Goal: Task Accomplishment & Management: Manage account settings

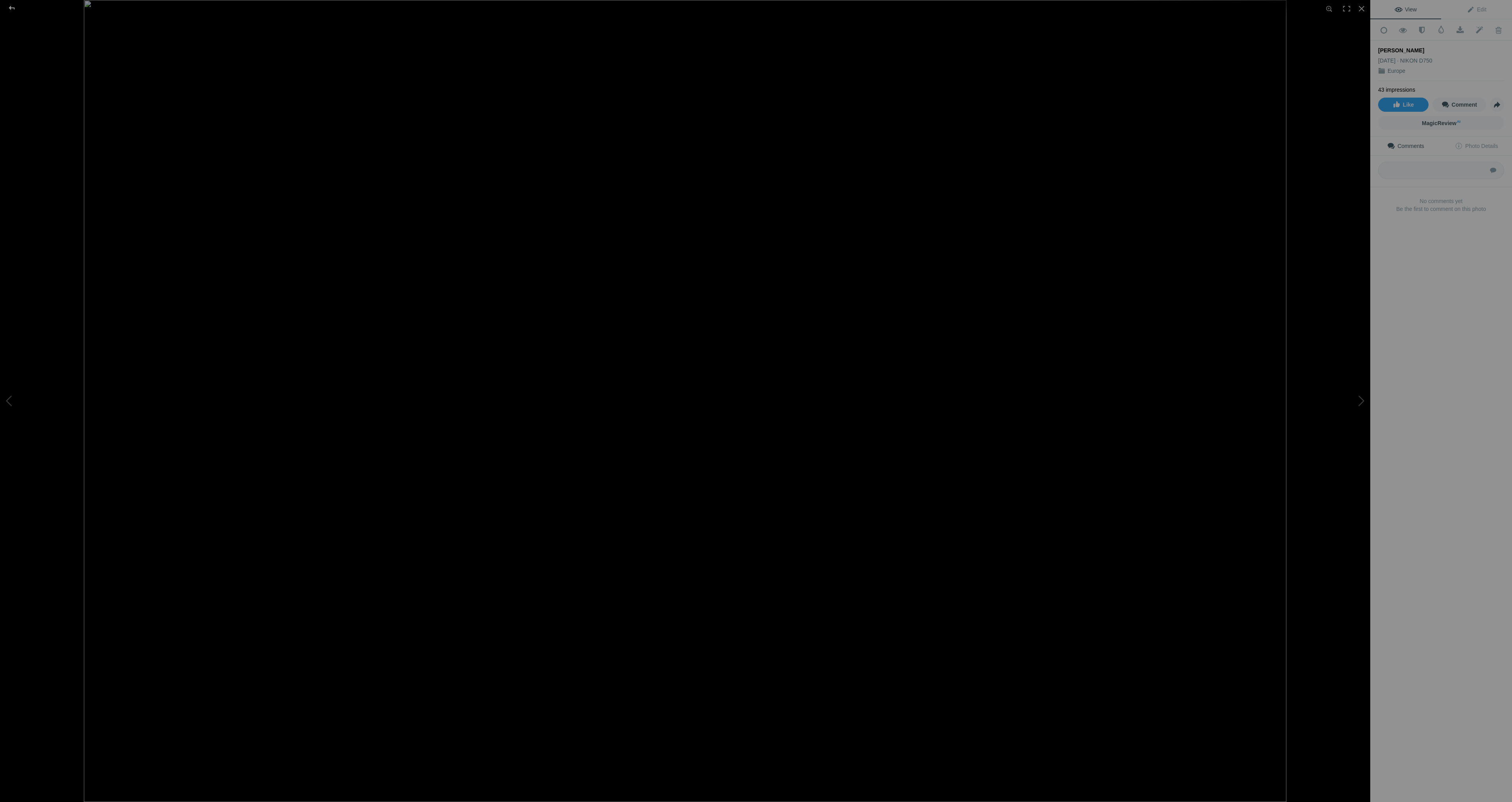
click at [10, 7] on div at bounding box center [12, 8] width 28 height 16
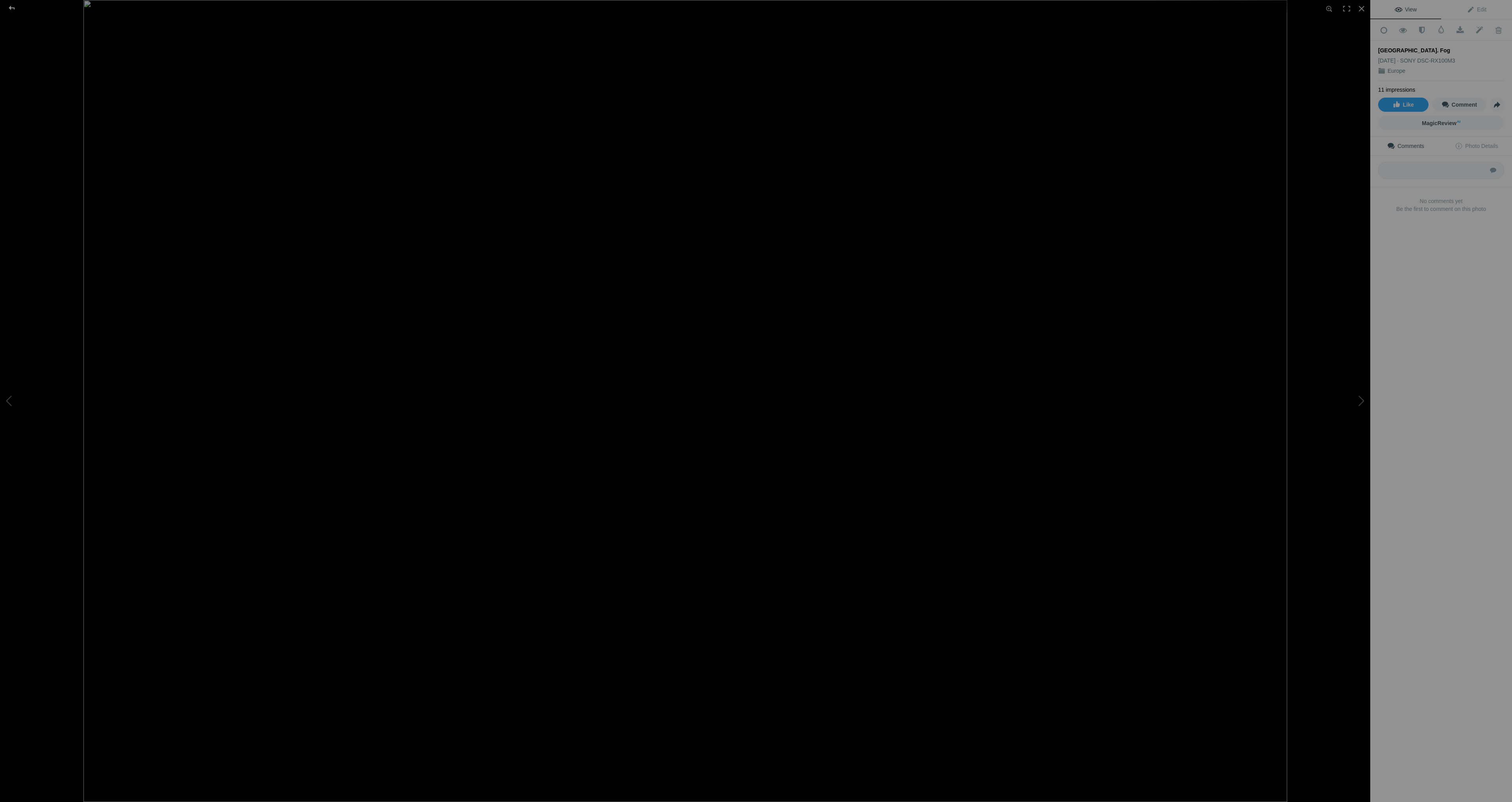
click at [15, 8] on div at bounding box center [12, 8] width 28 height 16
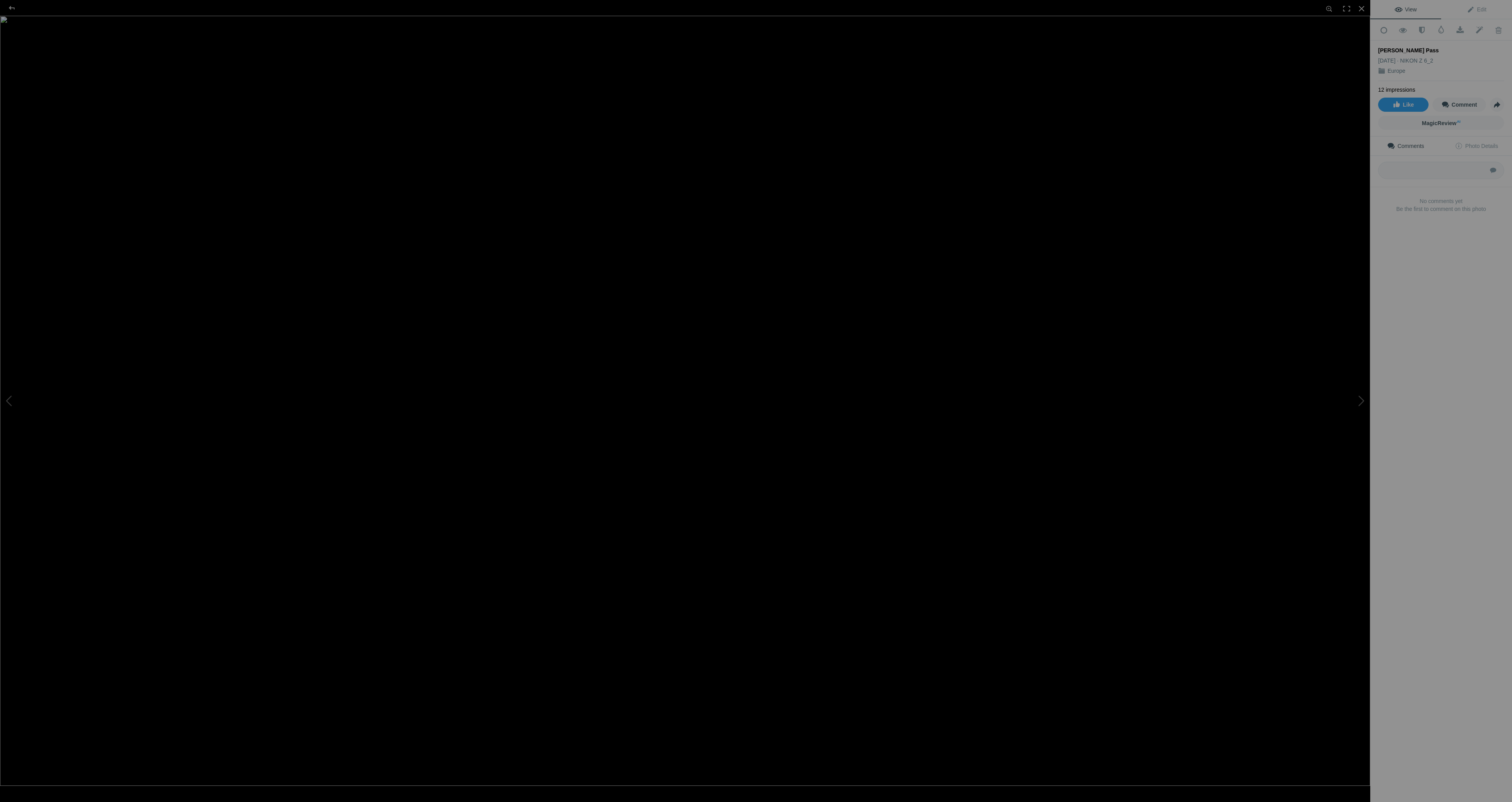
click at [411, 309] on img at bounding box center [685, 401] width 1370 height 770
click at [411, 309] on img at bounding box center [775, 431] width 1823 height 1025
click at [15, 5] on div at bounding box center [12, 8] width 28 height 16
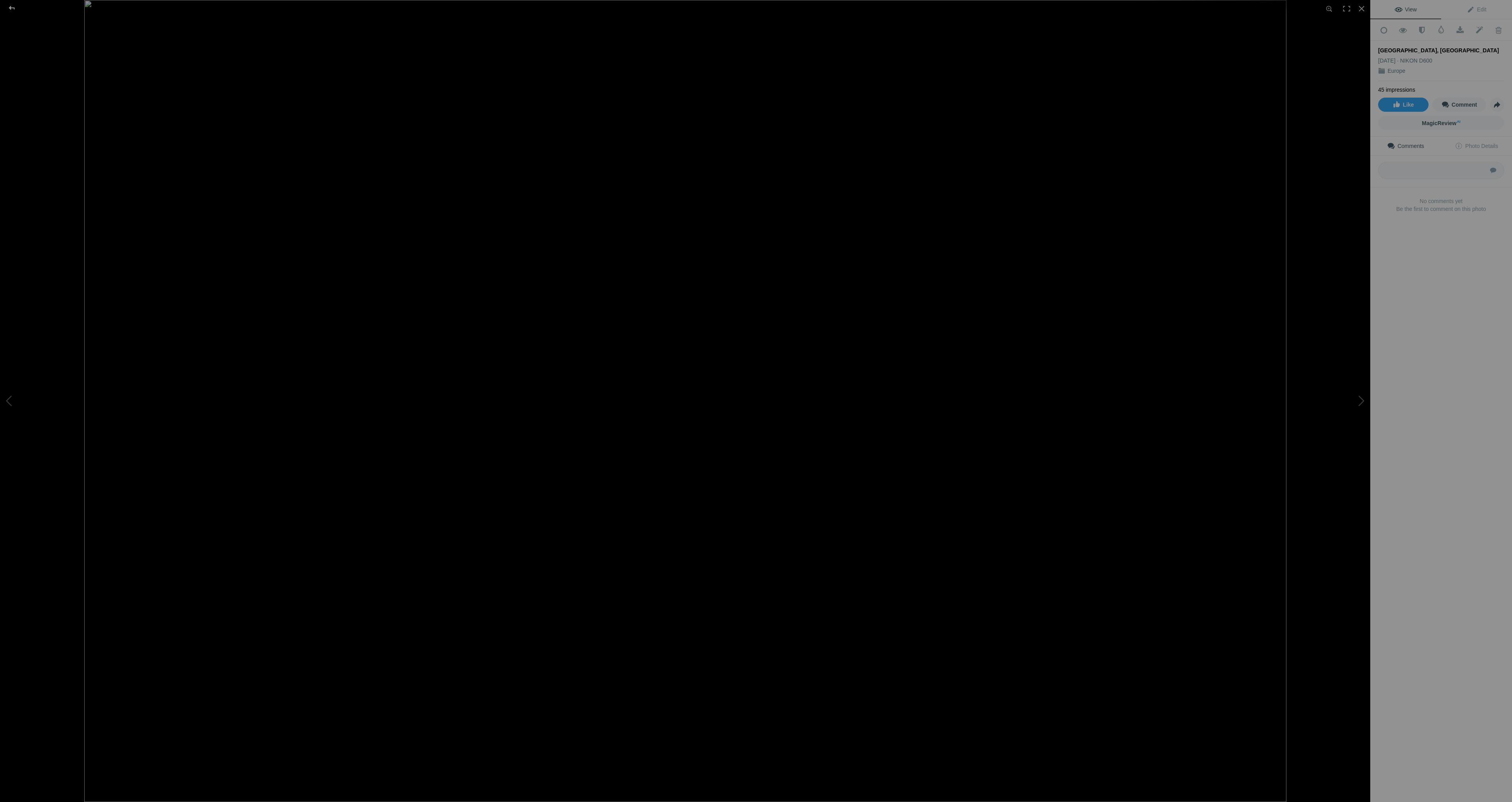
click at [10, 6] on div at bounding box center [12, 8] width 28 height 16
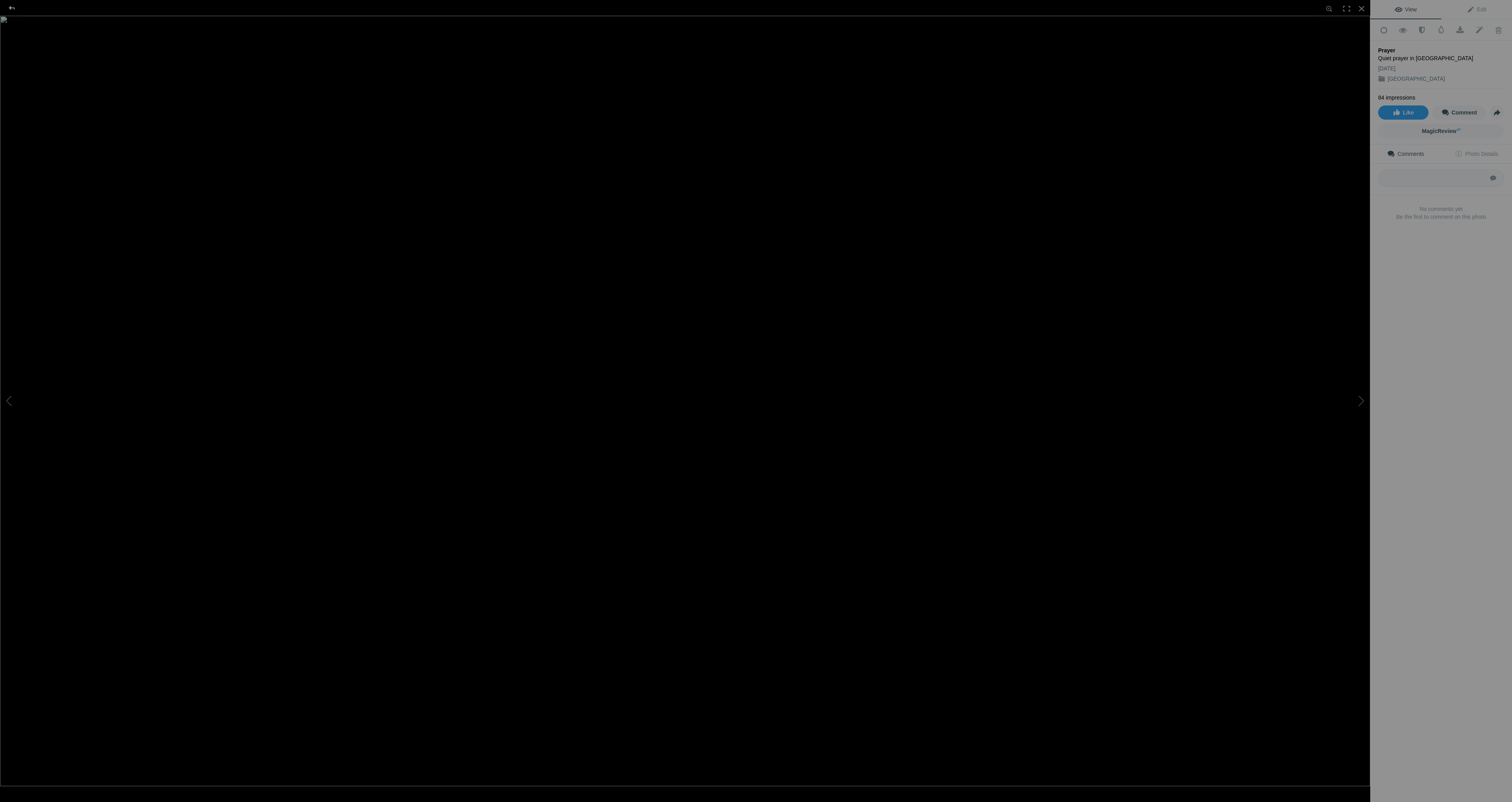
click at [10, 6] on div at bounding box center [12, 8] width 28 height 16
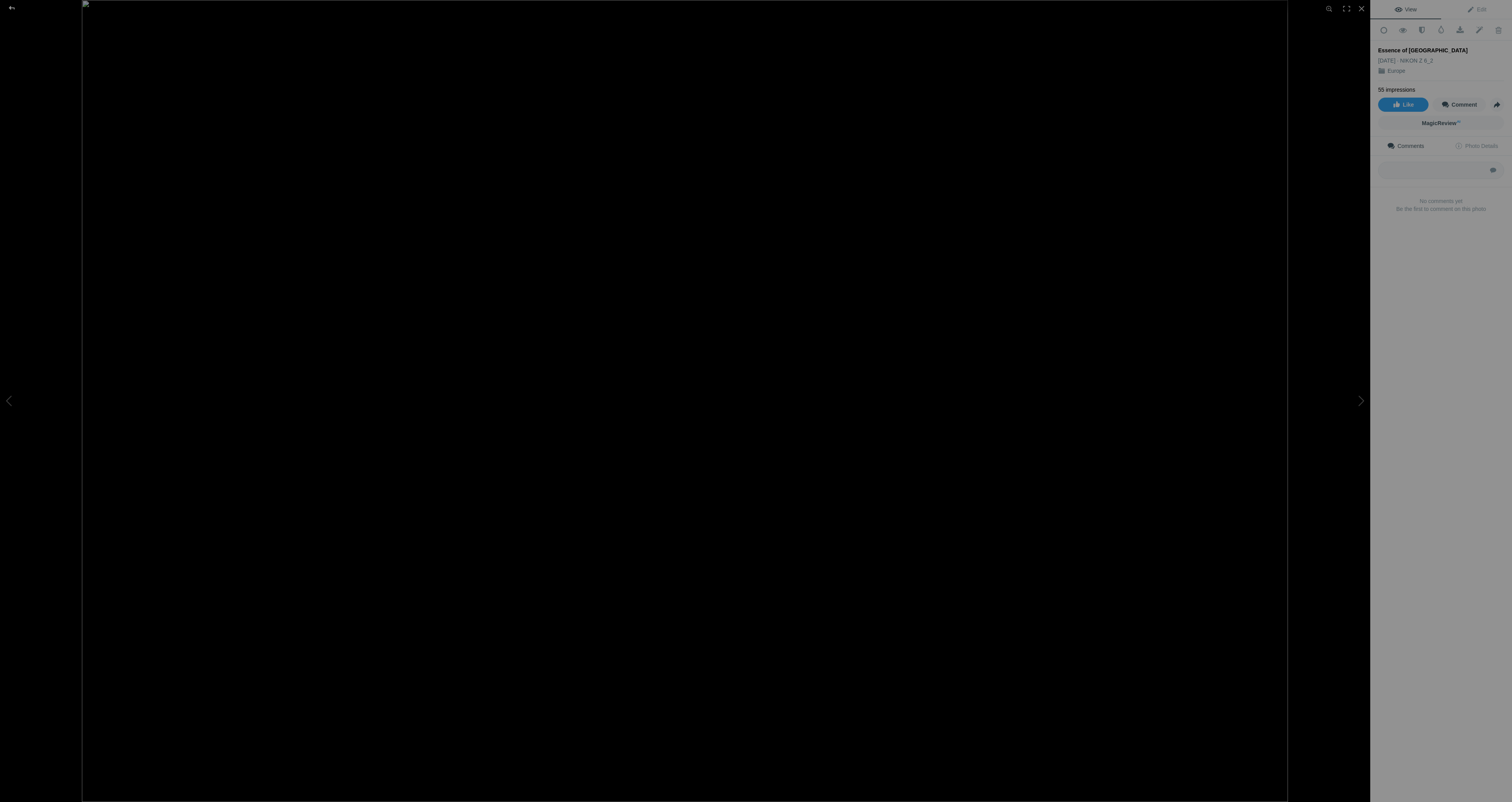
click at [12, 8] on div at bounding box center [12, 8] width 28 height 16
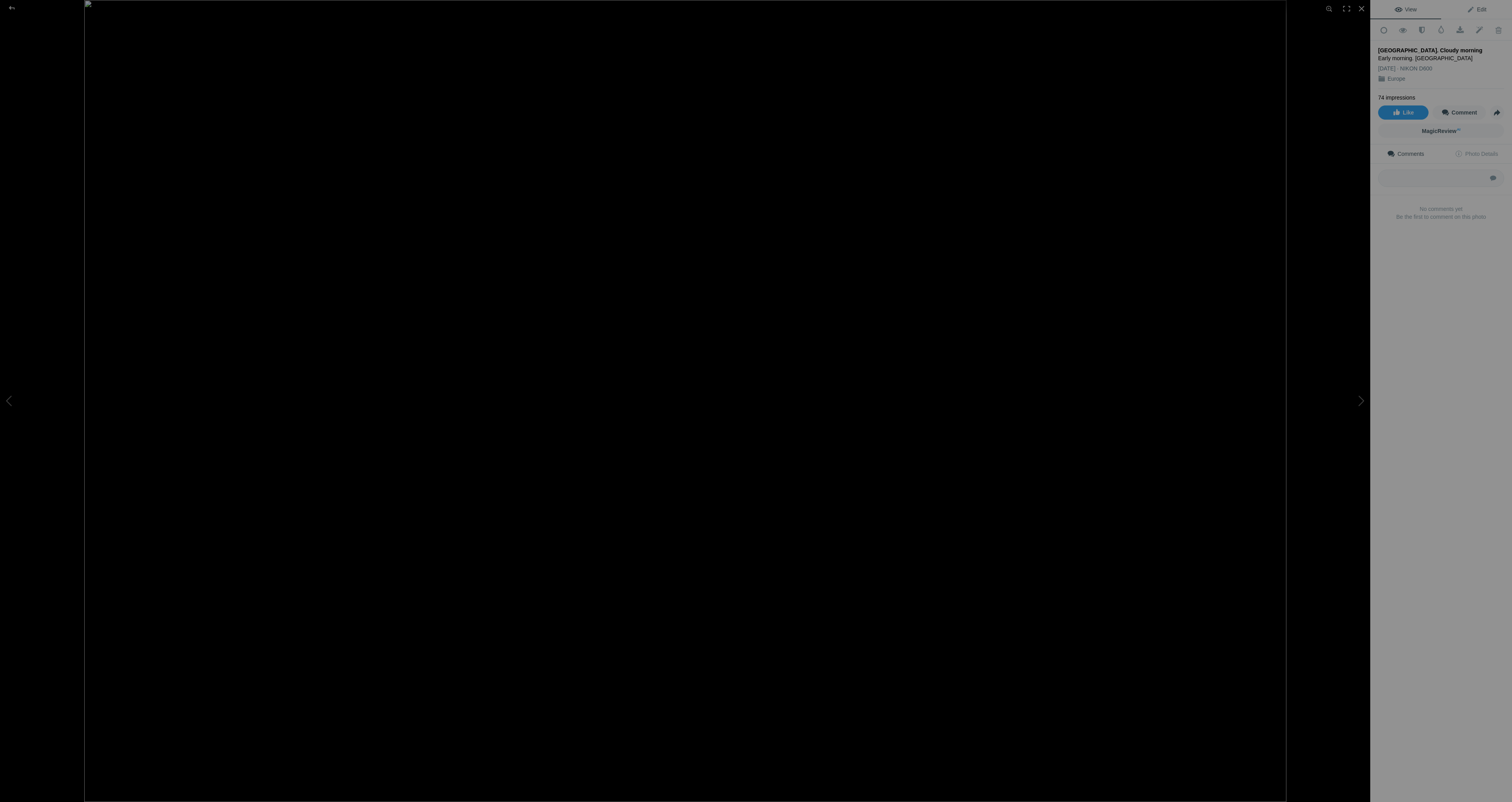
click at [1479, 11] on span "Edit" at bounding box center [1476, 9] width 20 height 7
click at [11, 7] on div at bounding box center [12, 8] width 28 height 16
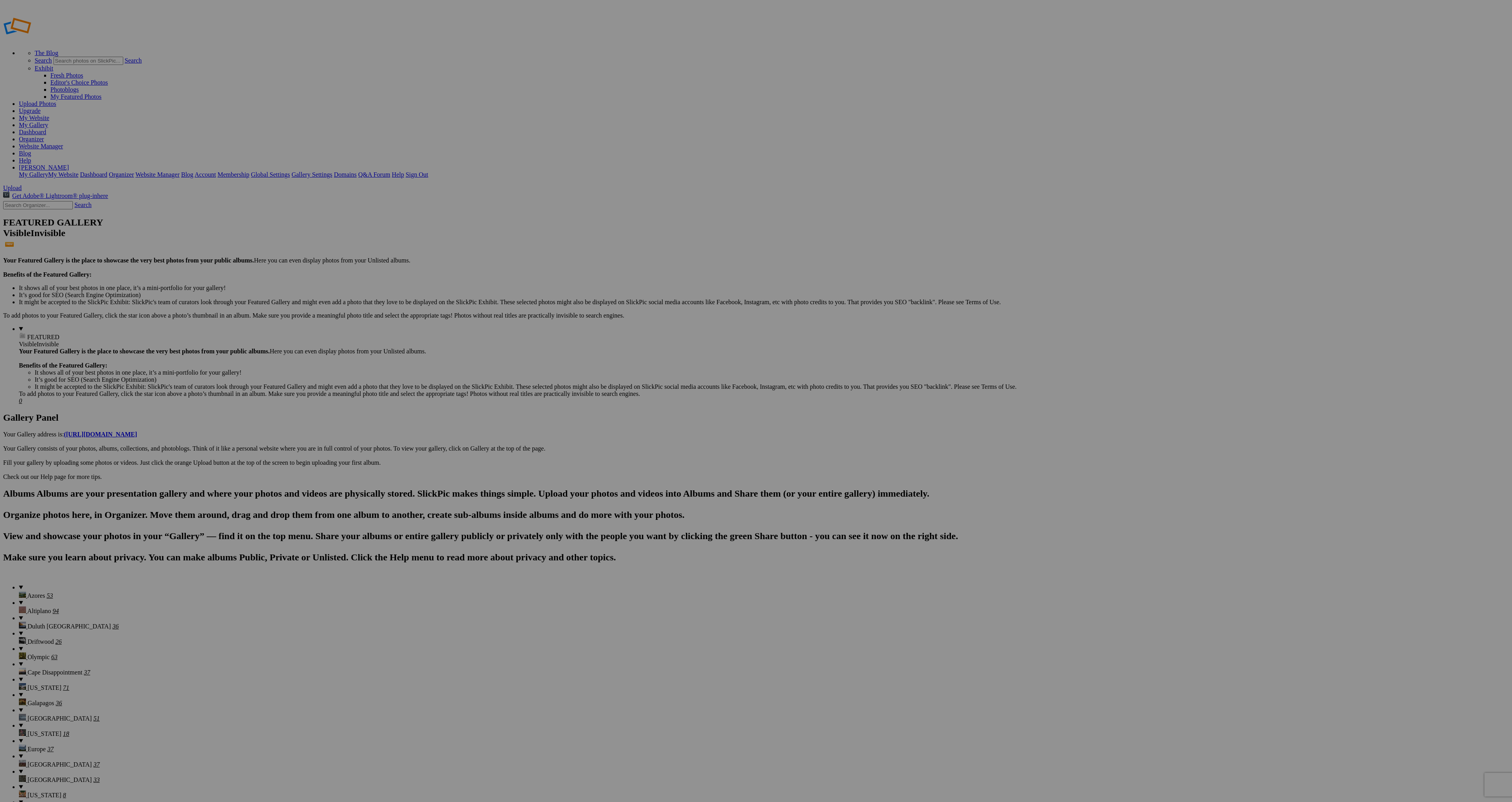
click at [703, 432] on span "Yes" at bounding box center [699, 431] width 9 height 7
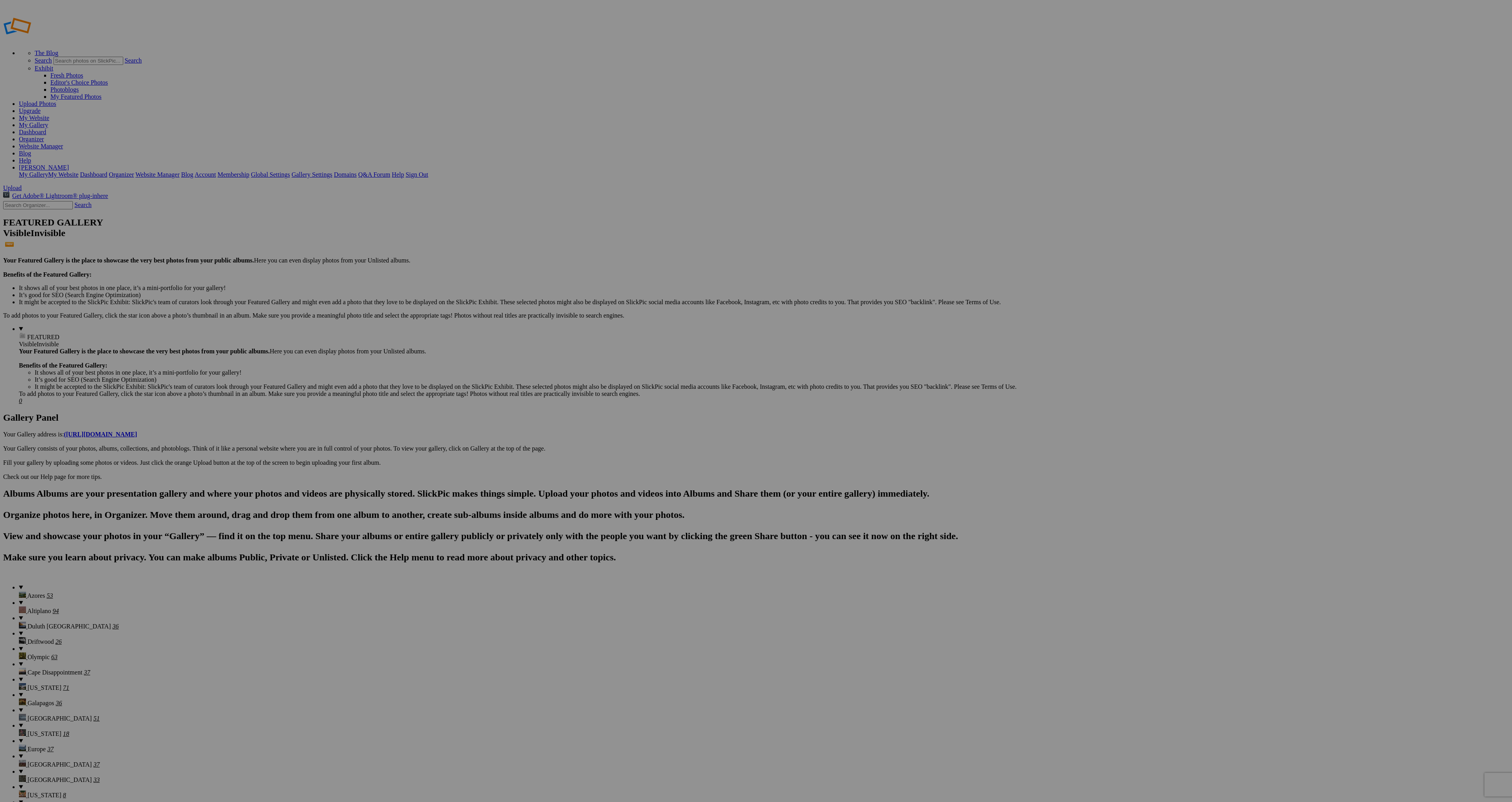
click at [703, 429] on link "Yes" at bounding box center [699, 431] width 9 height 7
click at [27, 745] on span "Europe" at bounding box center [36, 748] width 18 height 7
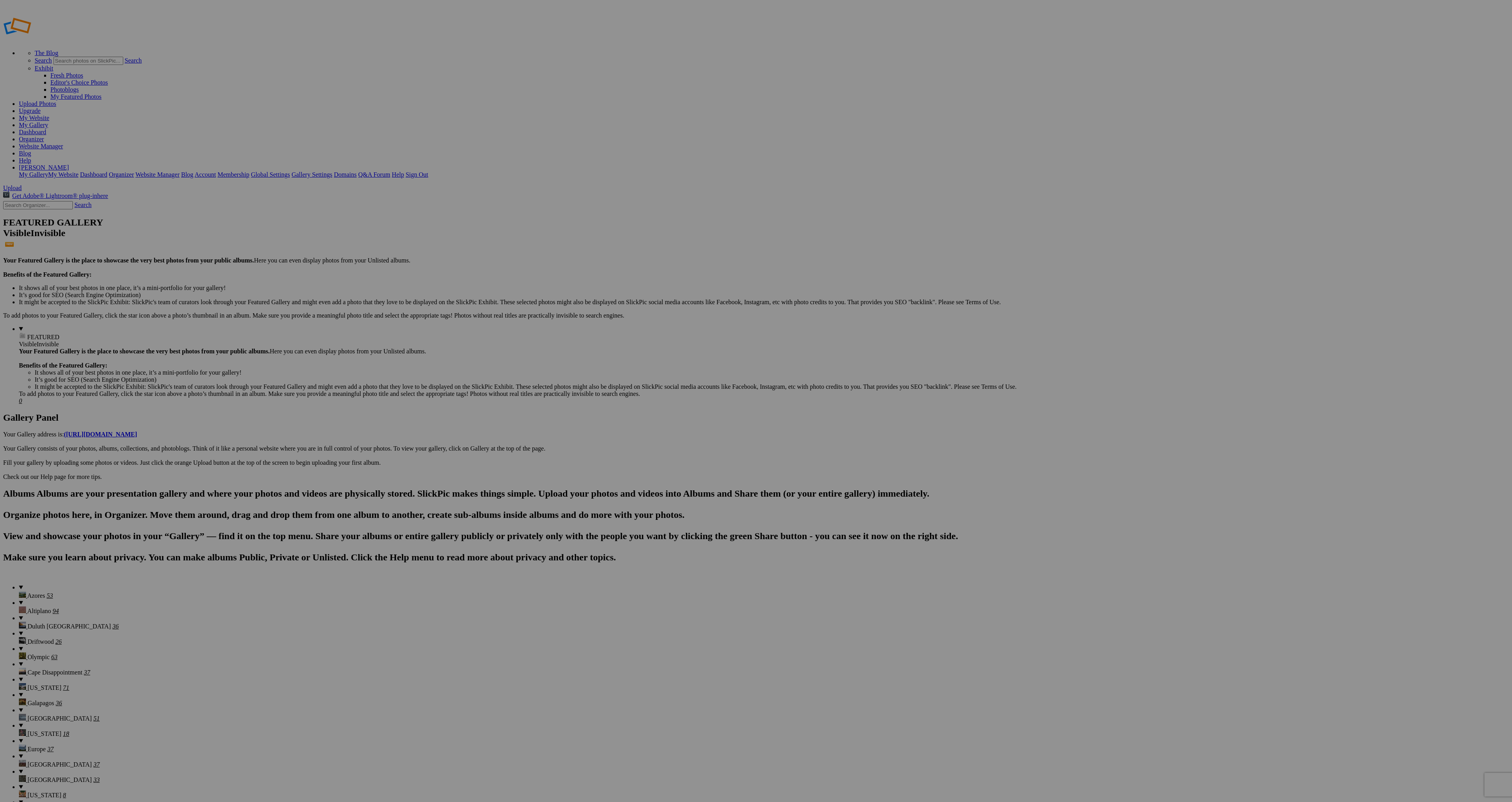
click at [35, 738] on details "Europe 37" at bounding box center [764, 745] width 1489 height 15
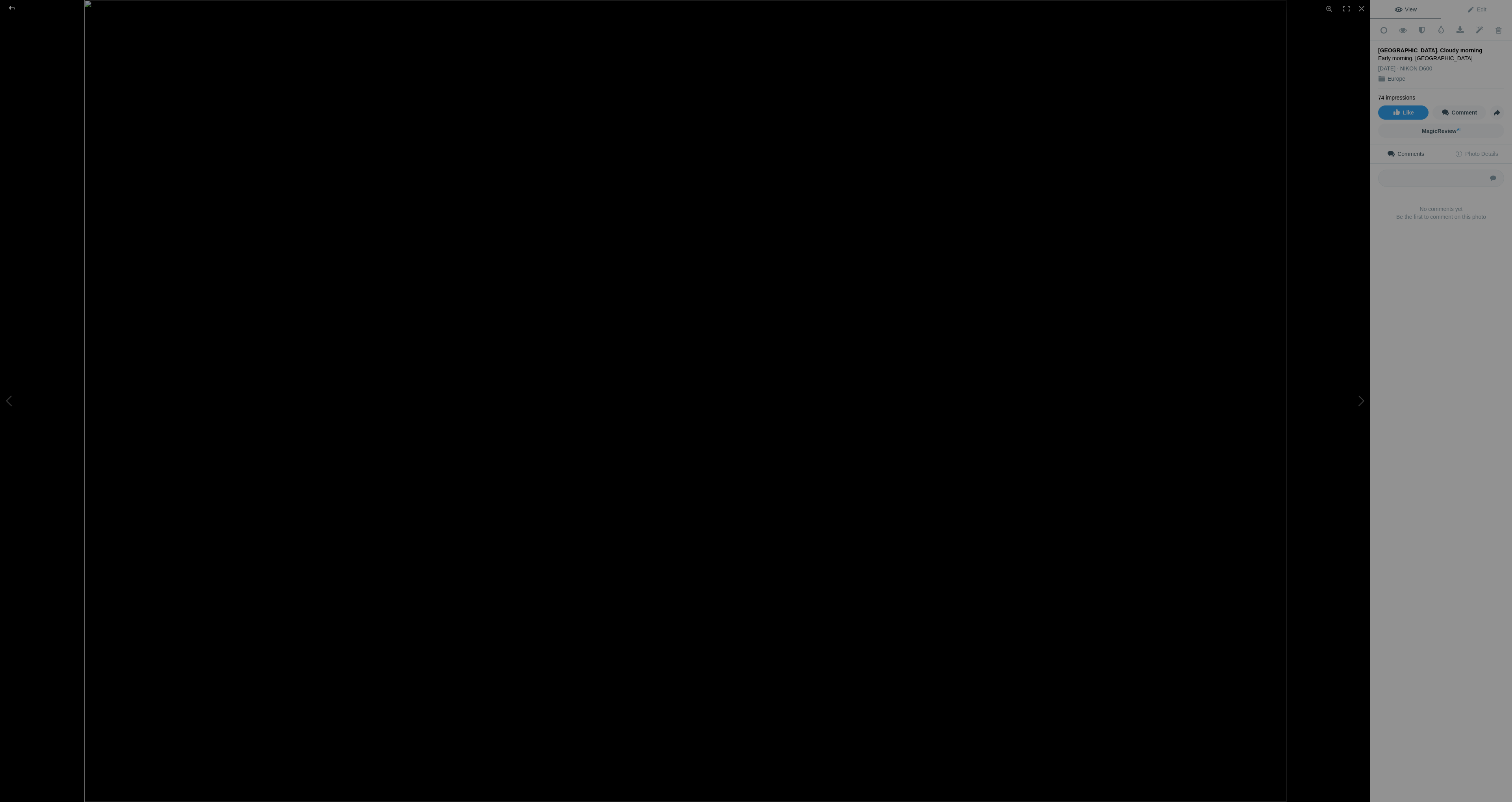
click at [14, 8] on div at bounding box center [12, 8] width 28 height 16
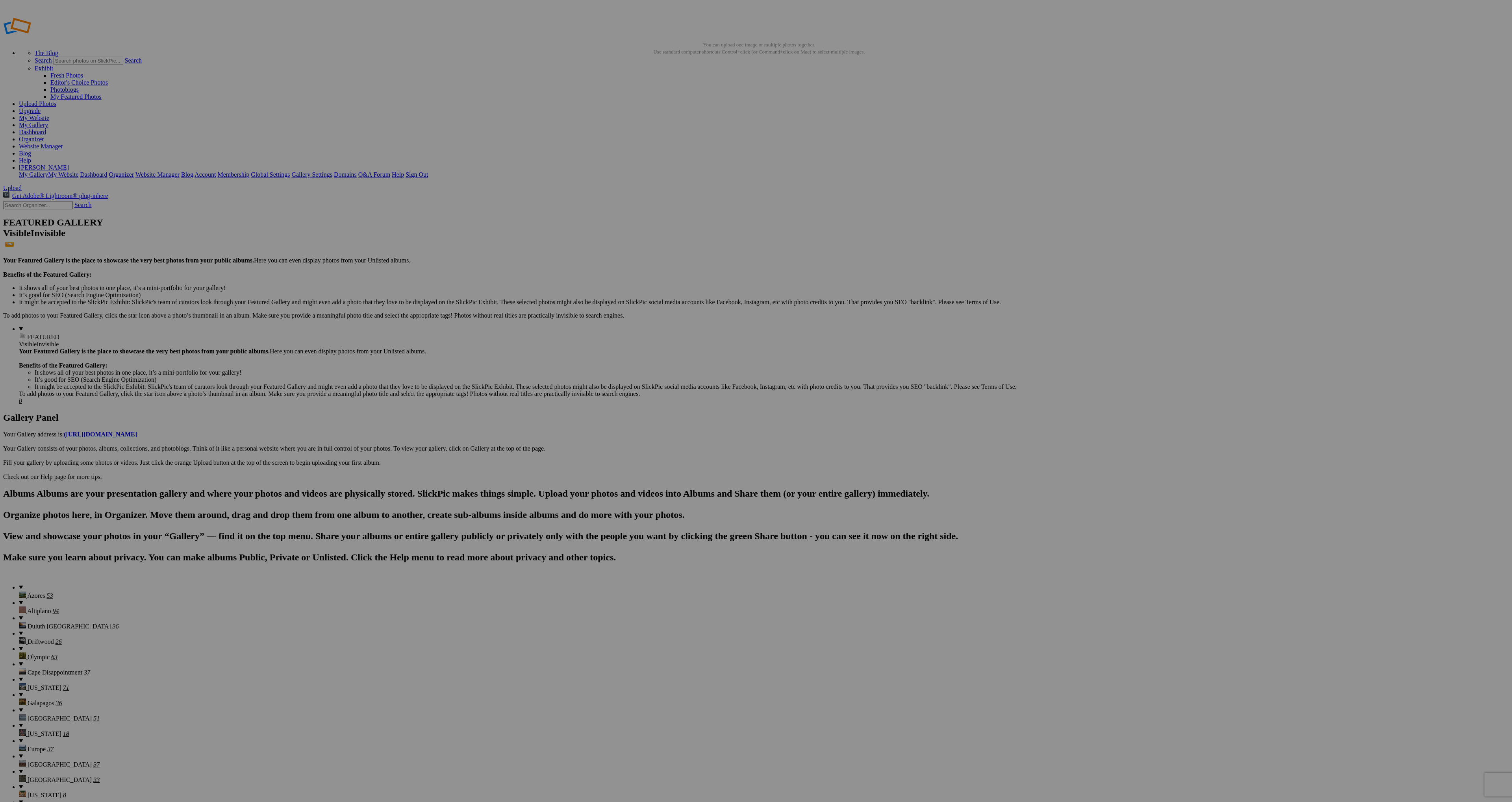
click at [703, 453] on span "Yes" at bounding box center [699, 452] width 9 height 7
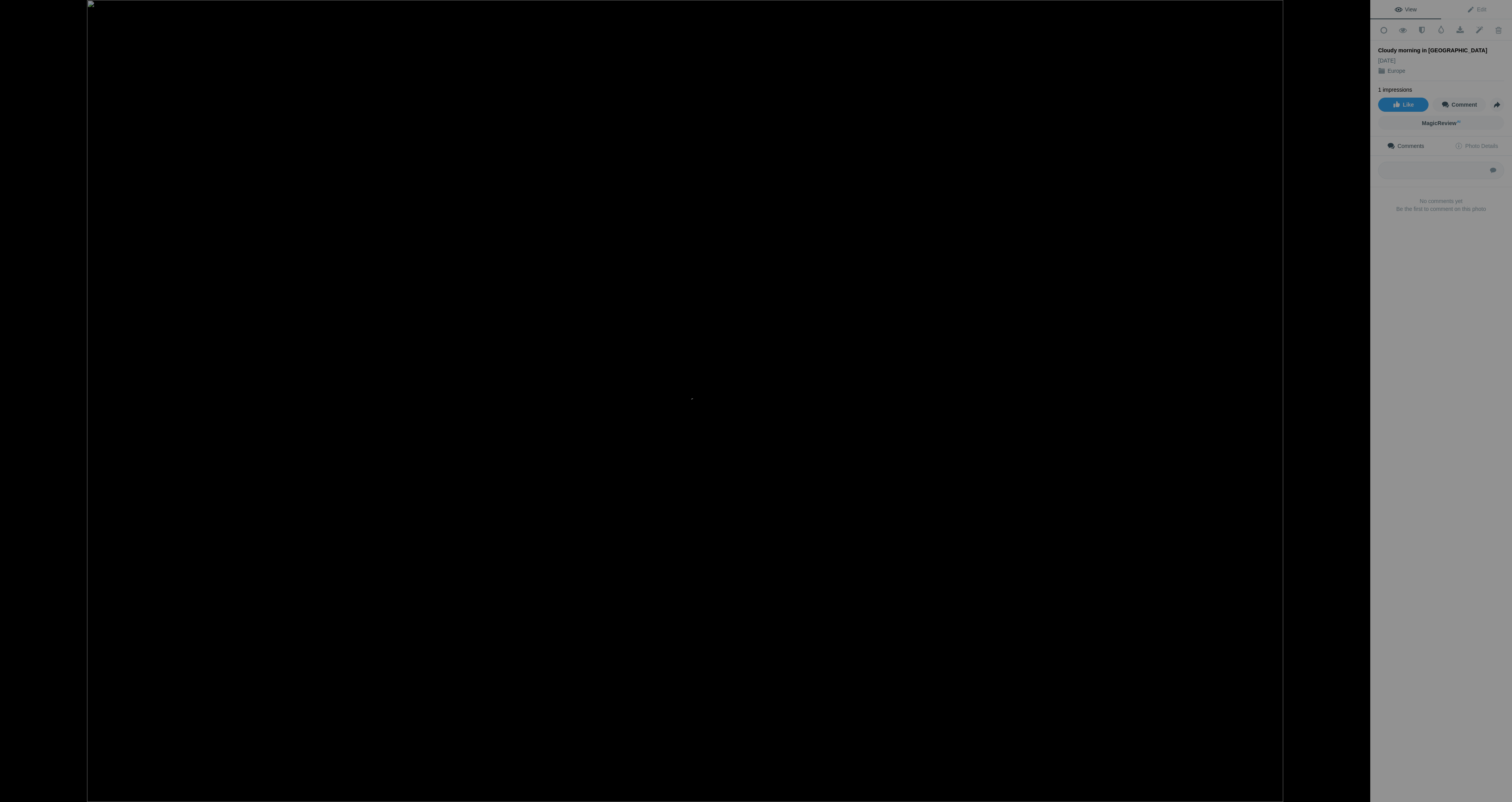
click at [15, 7] on div at bounding box center [12, 8] width 28 height 16
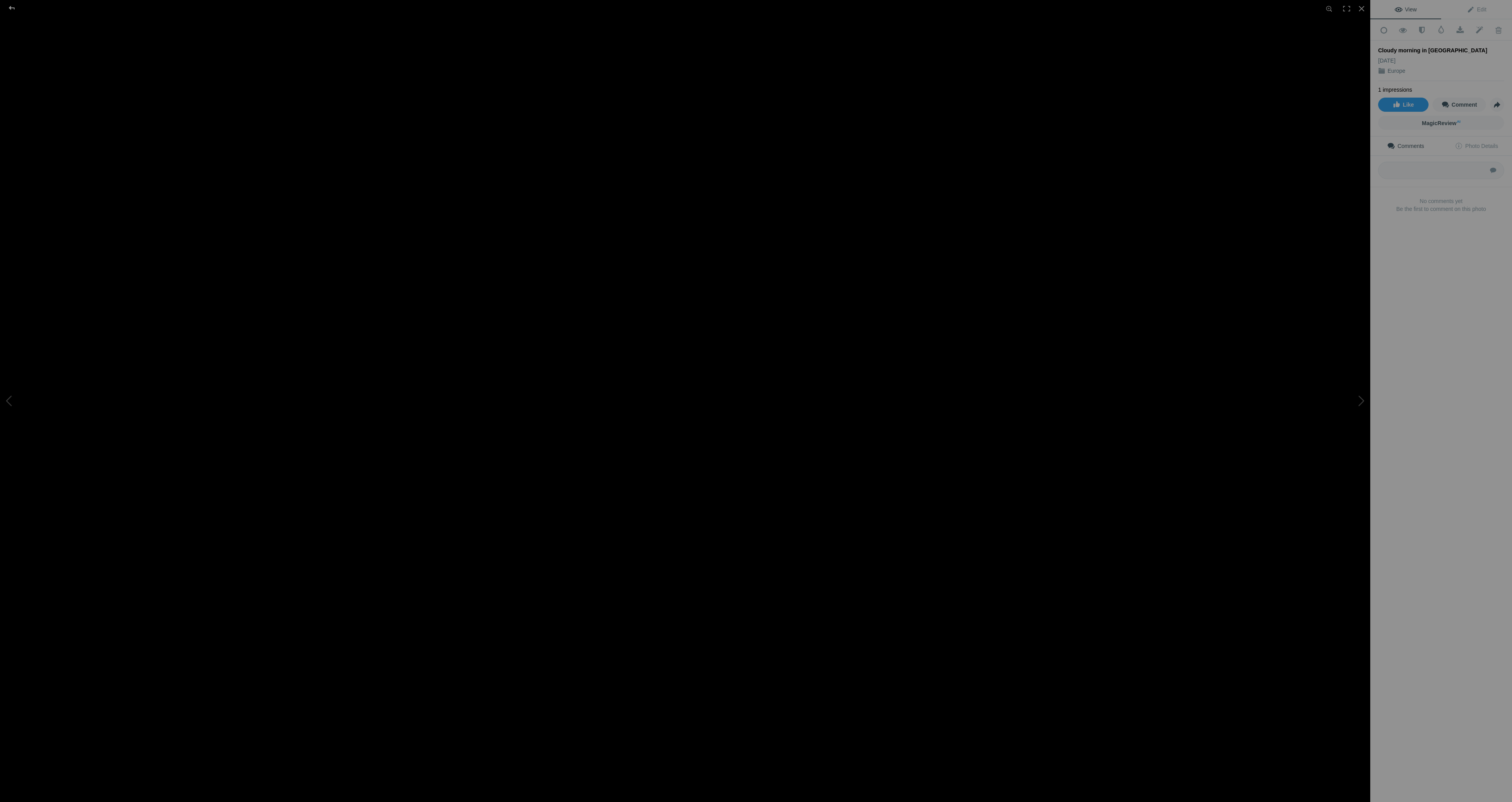
click at [11, 8] on div at bounding box center [12, 8] width 28 height 16
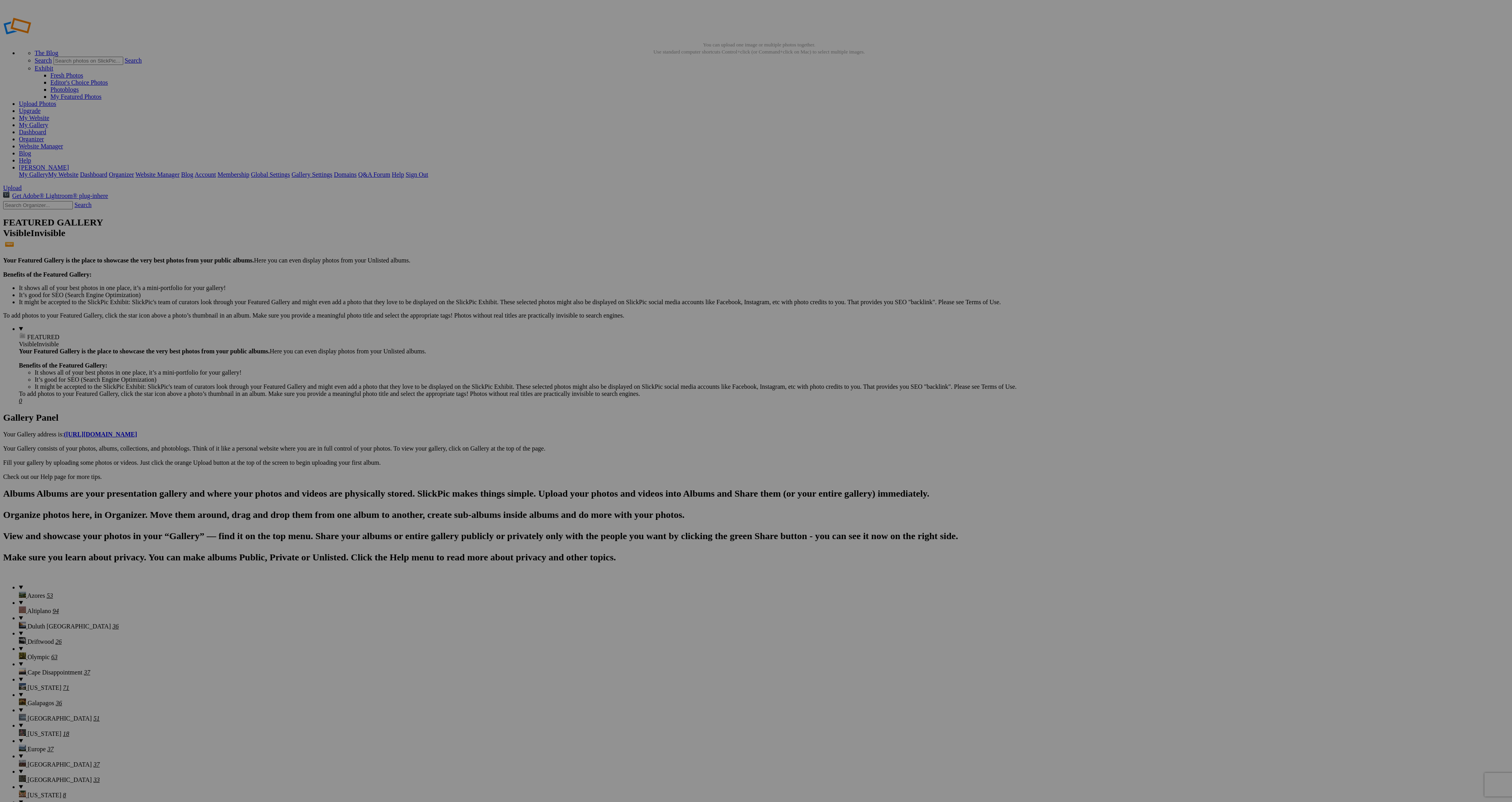
click at [30, 599] on details "Altiplano 94" at bounding box center [764, 606] width 1489 height 15
click at [29, 592] on span "Azores" at bounding box center [36, 595] width 18 height 7
click at [33, 738] on details "Europe 37" at bounding box center [764, 745] width 1489 height 15
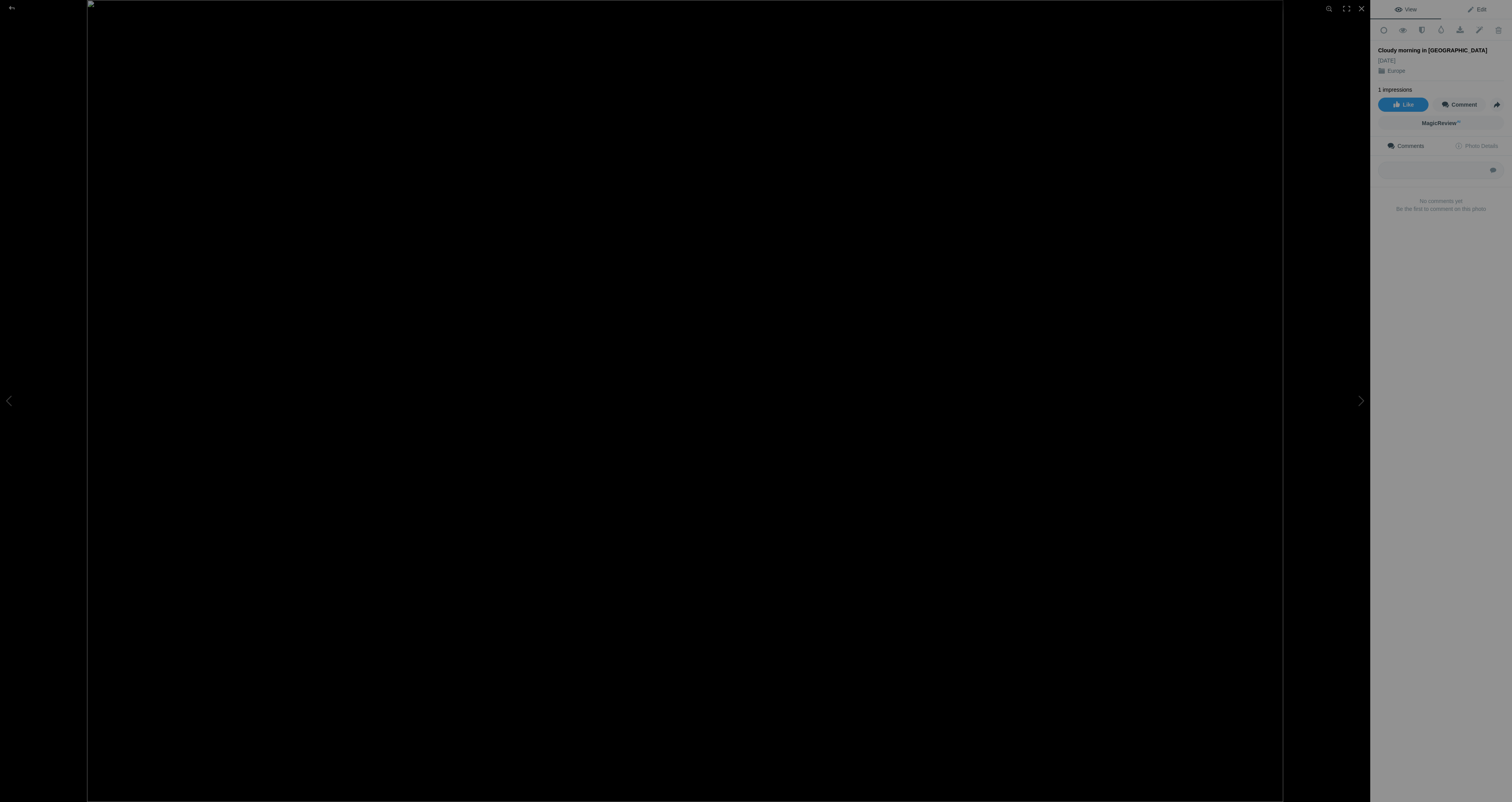
click at [1483, 7] on span "Edit" at bounding box center [1476, 9] width 20 height 7
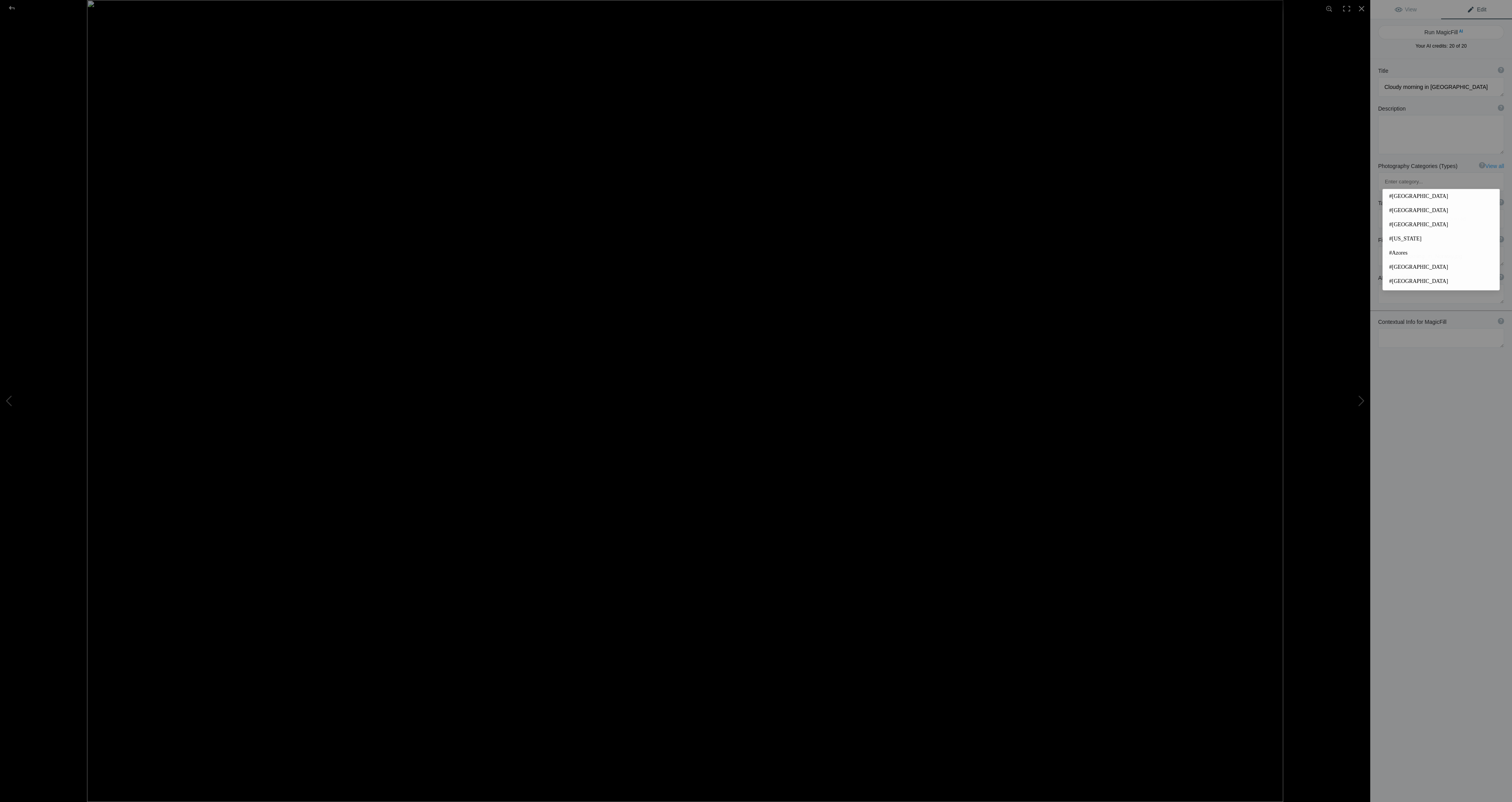
click at [1417, 212] on input at bounding box center [1440, 218] width 117 height 14
type input "#Norwsy"
type input "#Travel"
click at [1481, 408] on div "Title ? Photo title is one of the highest used Search Engine ranking criteria a…" at bounding box center [1441, 459] width 142 height 802
click at [11, 7] on div at bounding box center [12, 8] width 28 height 16
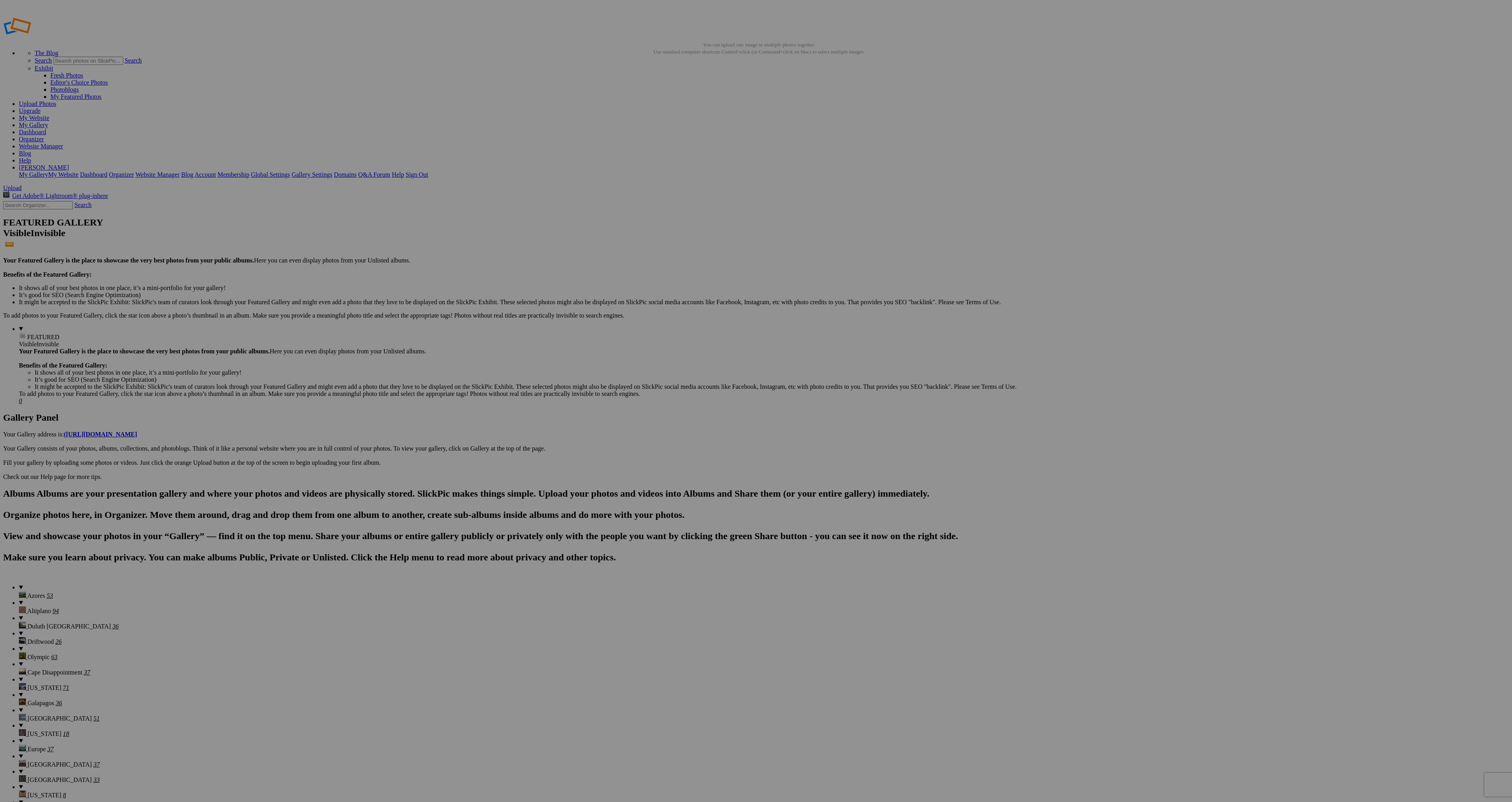
click at [651, 431] on span at bounding box center [651, 434] width 0 height 7
click at [700, 428] on link "Home" at bounding box center [693, 424] width 15 height 7
click at [679, 451] on span "Add" at bounding box center [675, 453] width 11 height 7
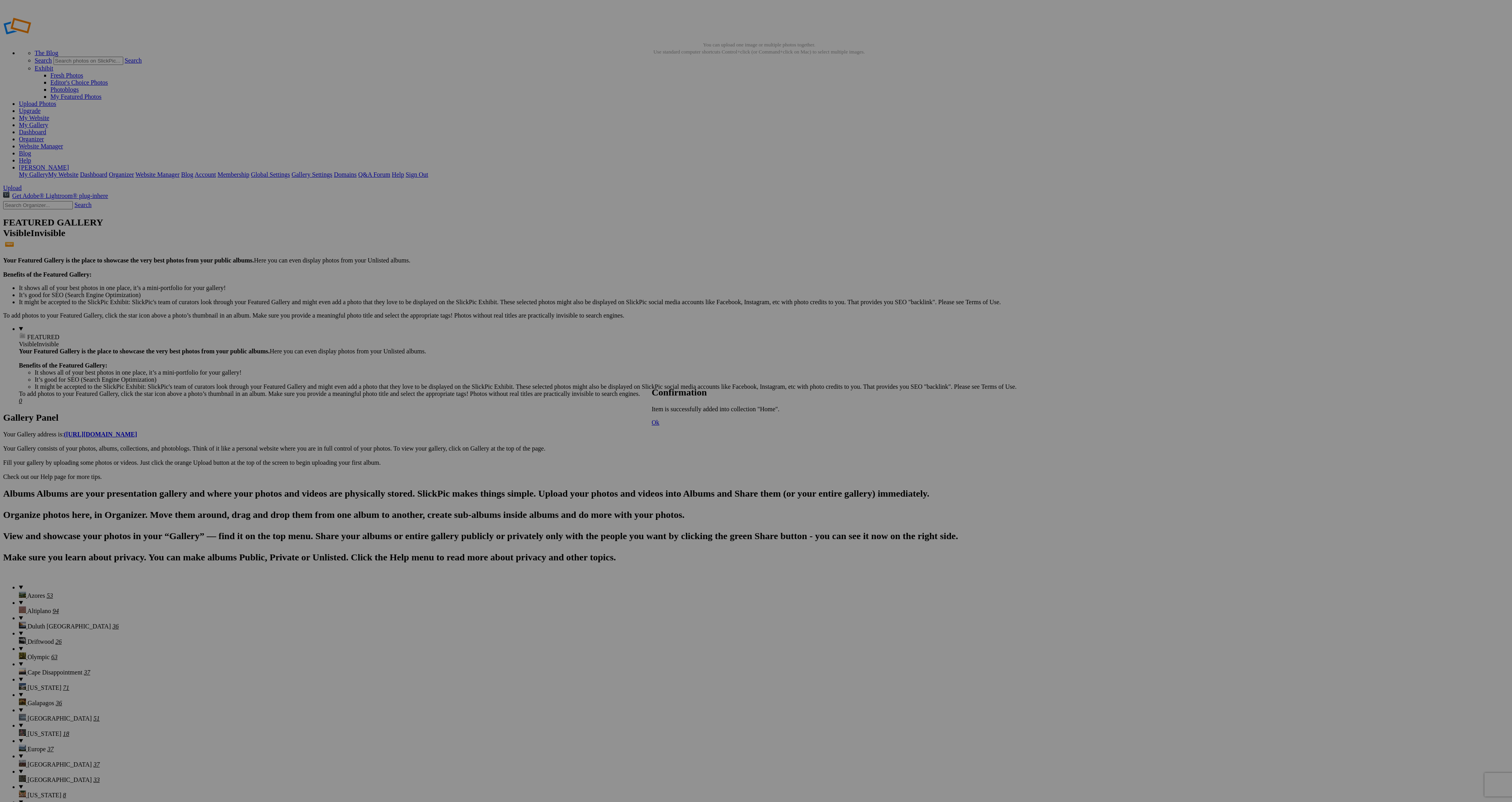
click at [660, 426] on span "Ok" at bounding box center [655, 422] width 8 height 7
click at [651, 431] on span at bounding box center [651, 434] width 0 height 7
click at [703, 449] on link "Europe" at bounding box center [694, 445] width 18 height 7
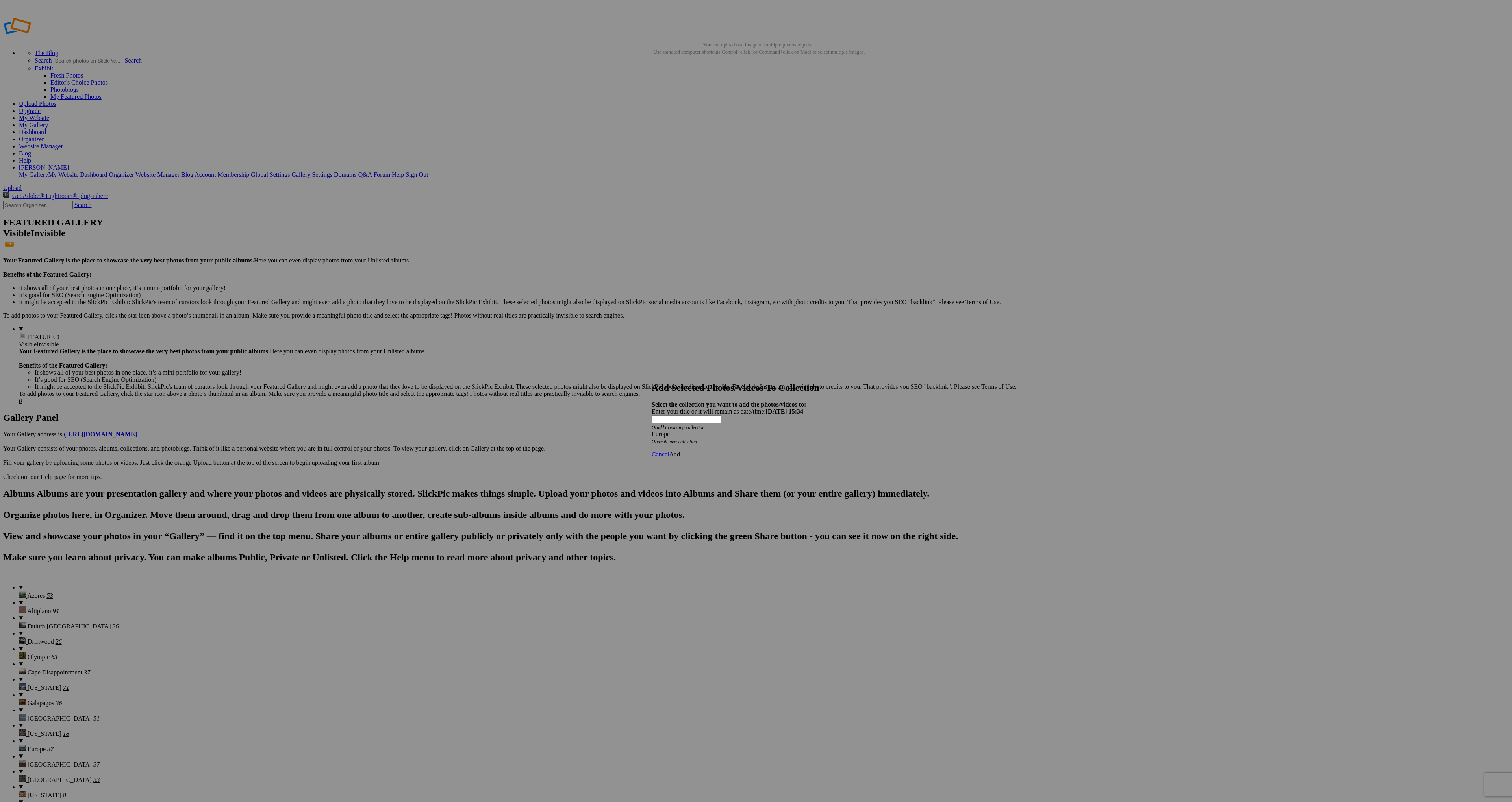
click at [679, 451] on link "Add" at bounding box center [675, 453] width 11 height 7
click at [660, 426] on span "Ok" at bounding box center [655, 422] width 8 height 7
click span "Europe"
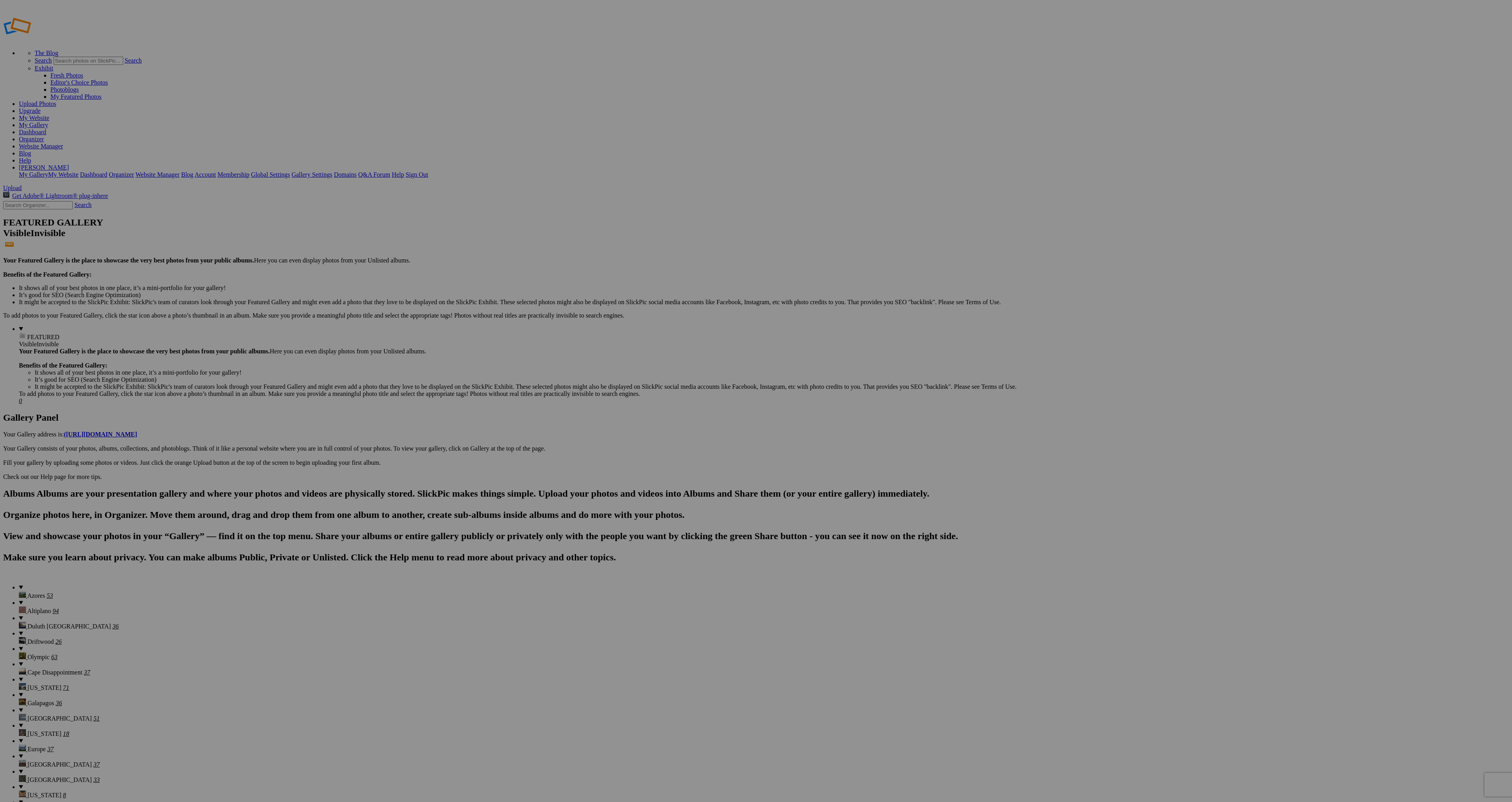
click at [703, 434] on span "Yes" at bounding box center [699, 431] width 9 height 7
click at [28, 745] on span "Europe" at bounding box center [36, 748] width 18 height 7
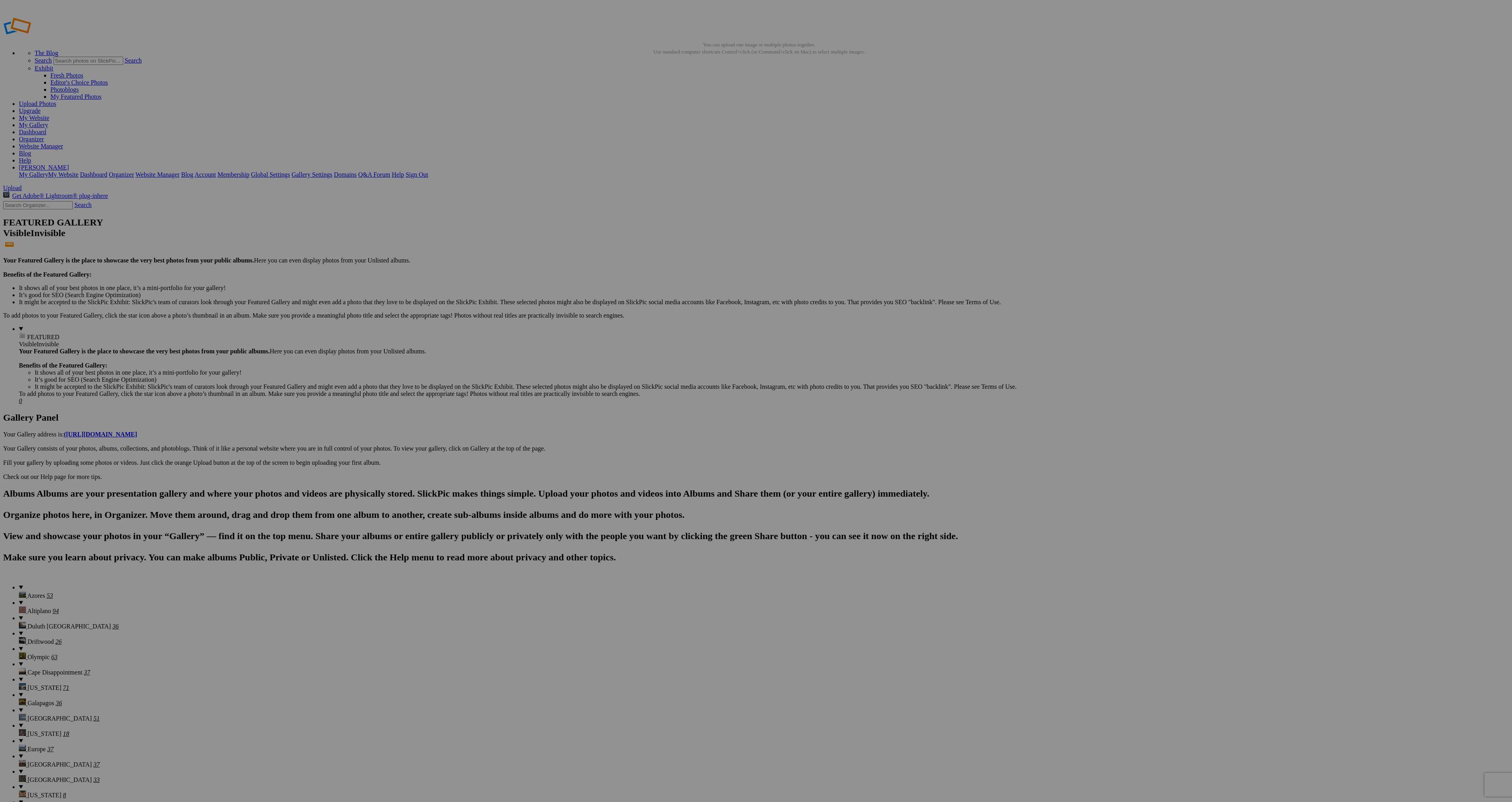
click at [703, 452] on span "Yes" at bounding box center [699, 452] width 9 height 7
type input "Europe"
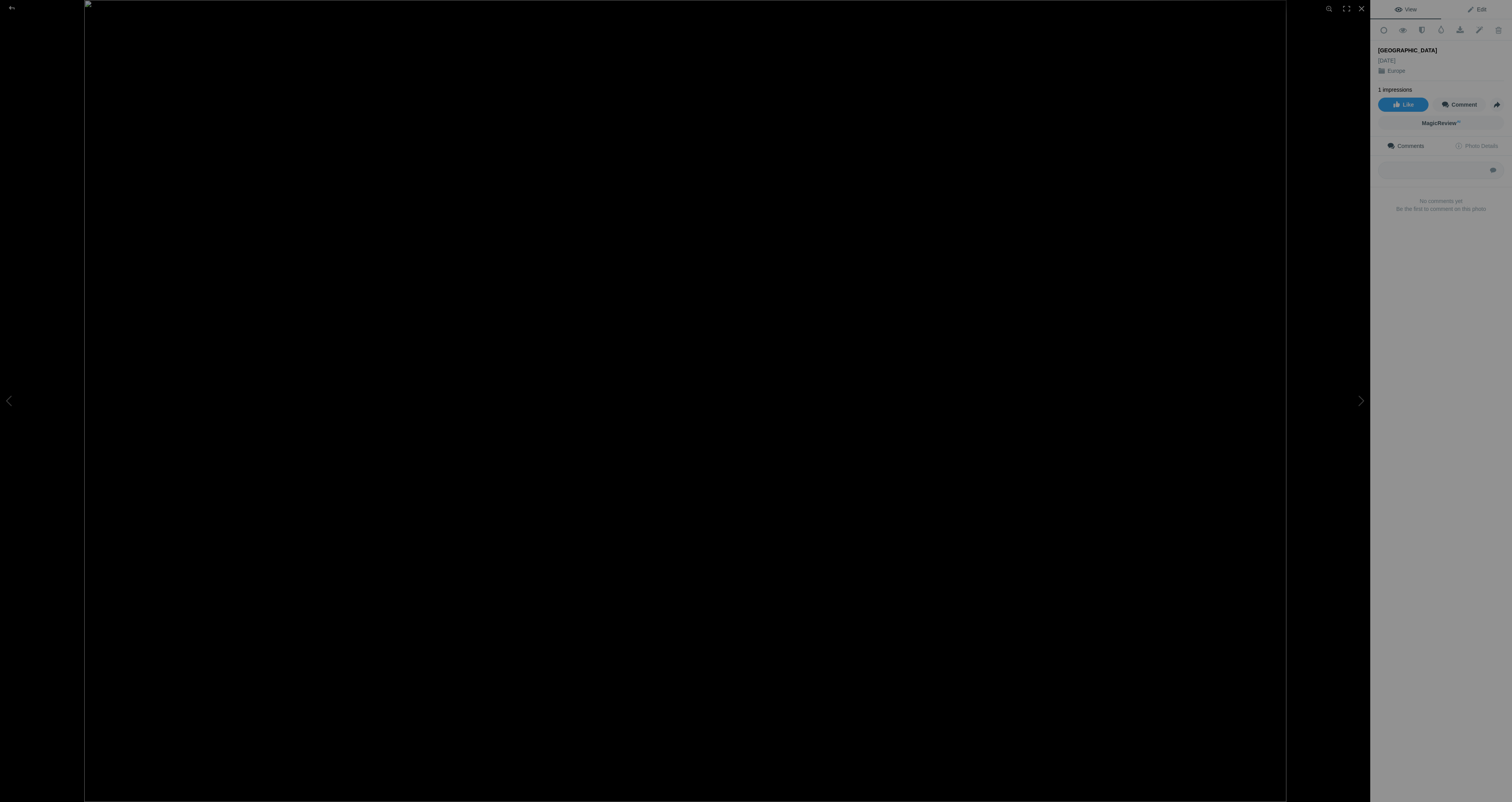
click at [1476, 7] on span "Edit" at bounding box center [1476, 9] width 20 height 7
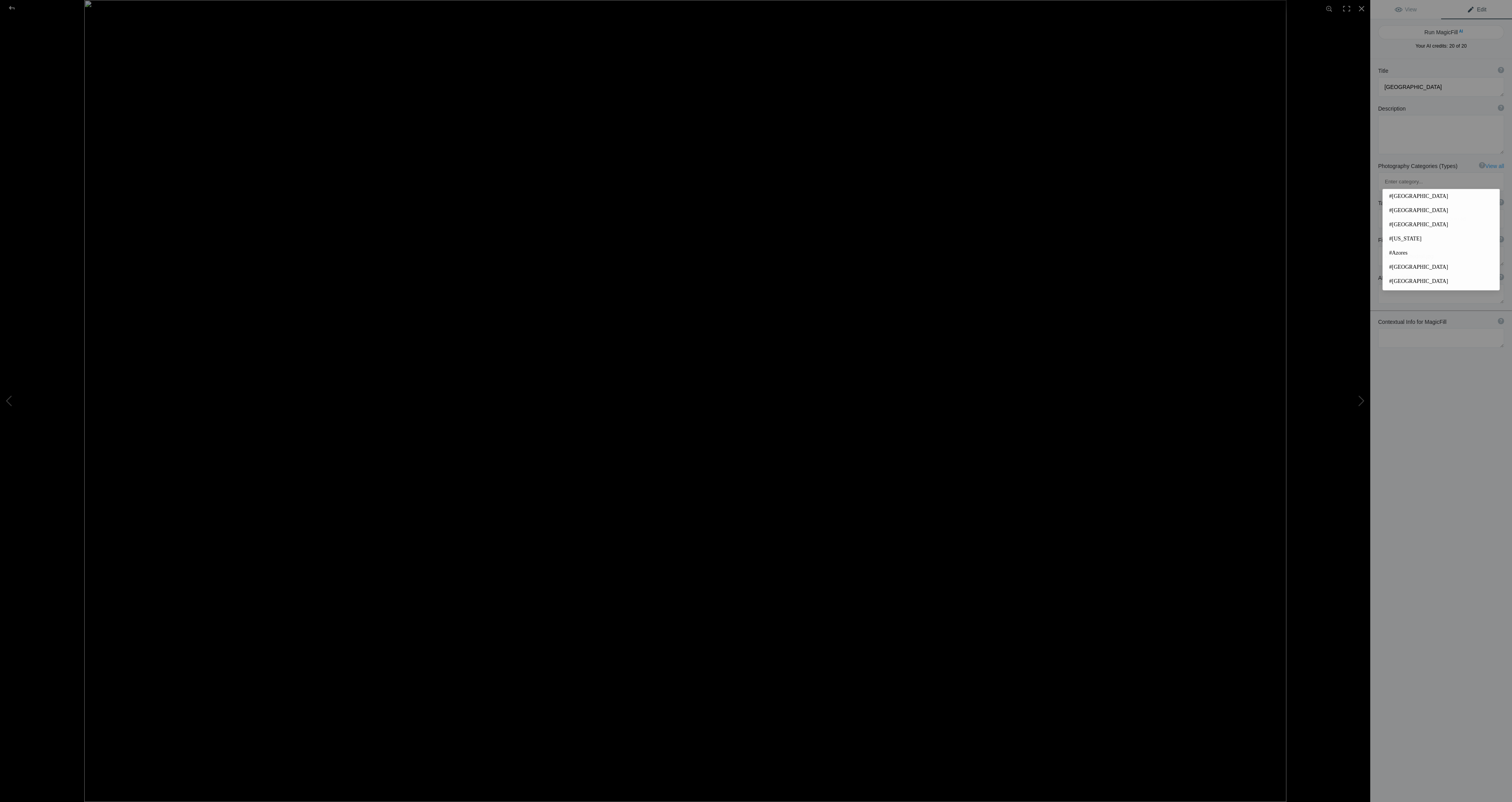
click at [1408, 212] on input at bounding box center [1440, 218] width 117 height 14
type input "M"
type input "#Milan"
type input "#MilanCathedral"
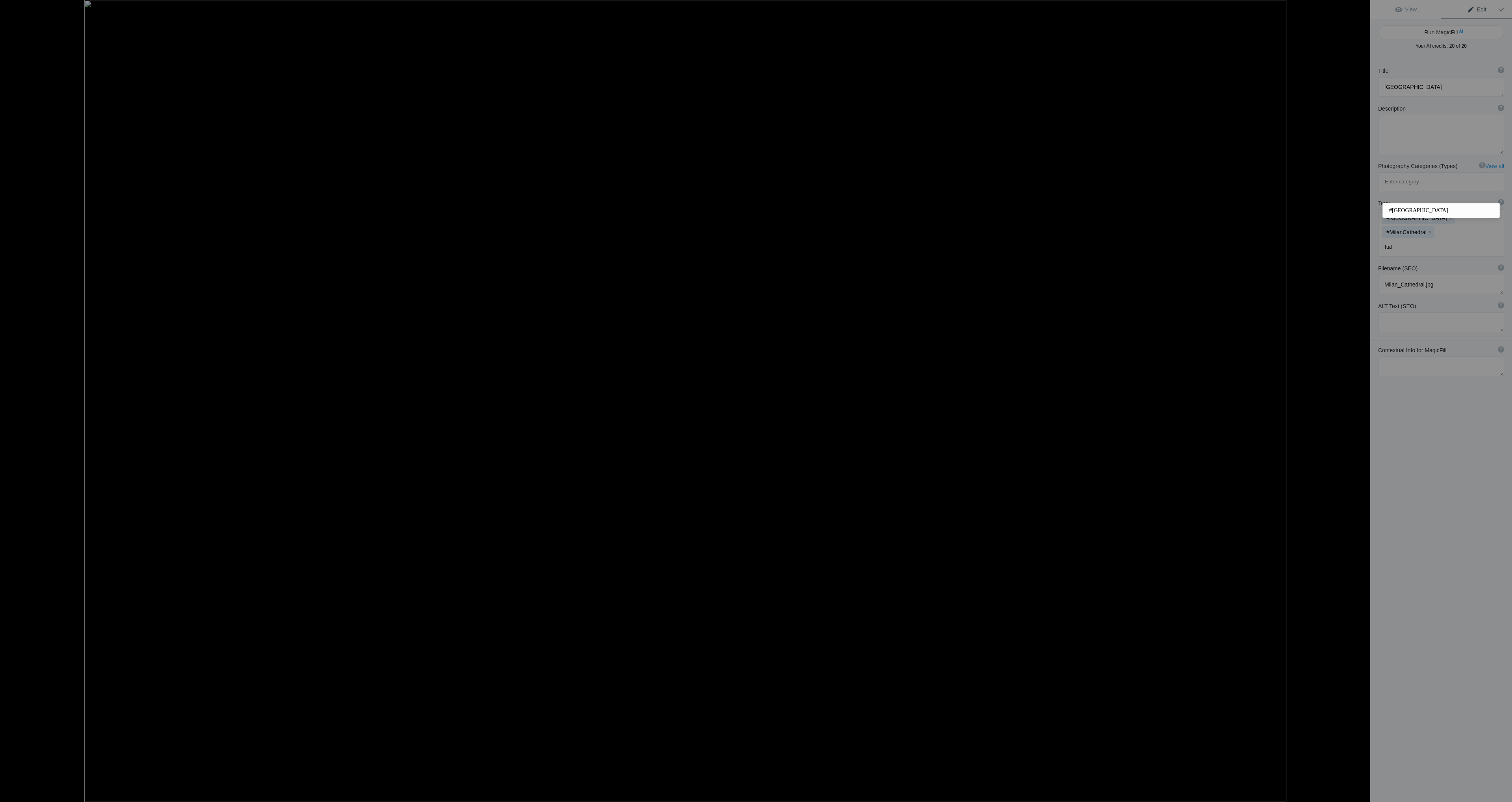
type input "Italy"
type input "#Travel"
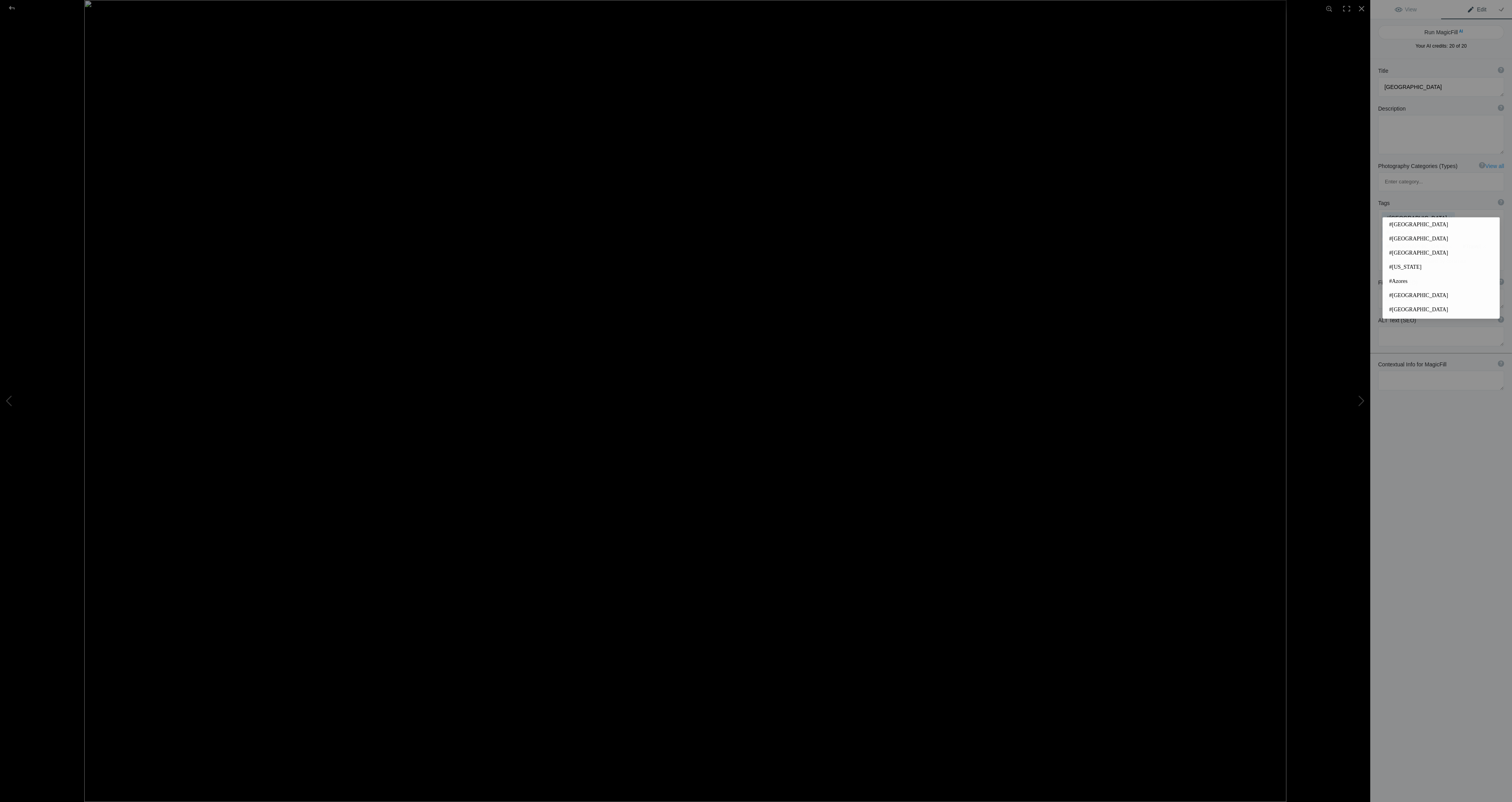
click at [1450, 426] on div "Title ? Photo title is one of the highest used Search Engine ranking criteria a…" at bounding box center [1441, 459] width 142 height 802
click at [1418, 254] on input at bounding box center [1440, 261] width 117 height 14
type input "#BalckAndWhite"
click at [1462, 427] on div "Title ? Photo title is one of the highest used Search Engine ranking criteria a…" at bounding box center [1441, 459] width 142 height 802
click at [11, 7] on div at bounding box center [12, 8] width 28 height 16
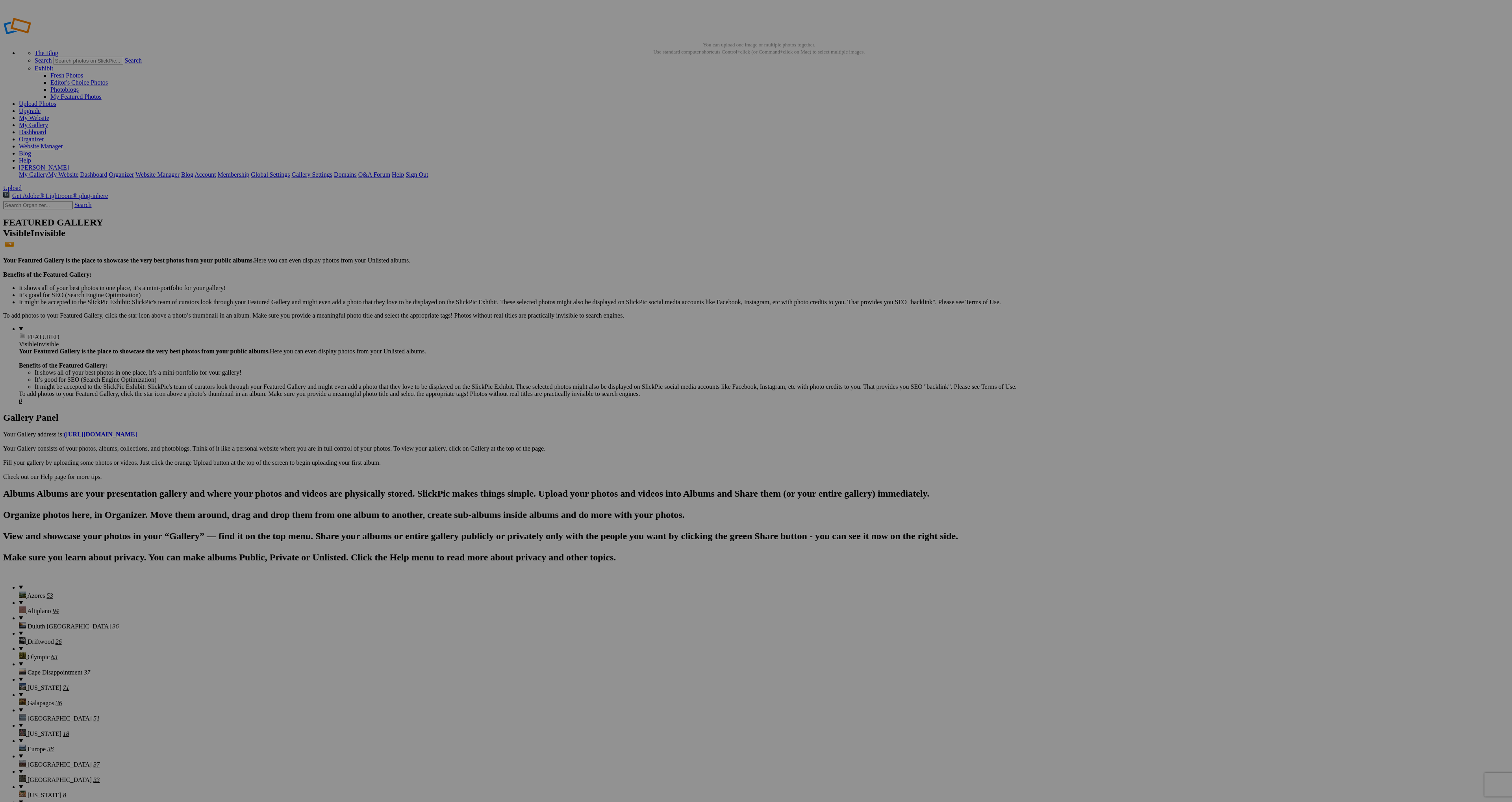
click at [651, 431] on span at bounding box center [651, 434] width 0 height 7
click at [703, 449] on link "Europe" at bounding box center [694, 445] width 18 height 7
click at [679, 451] on link "Add" at bounding box center [675, 453] width 11 height 7
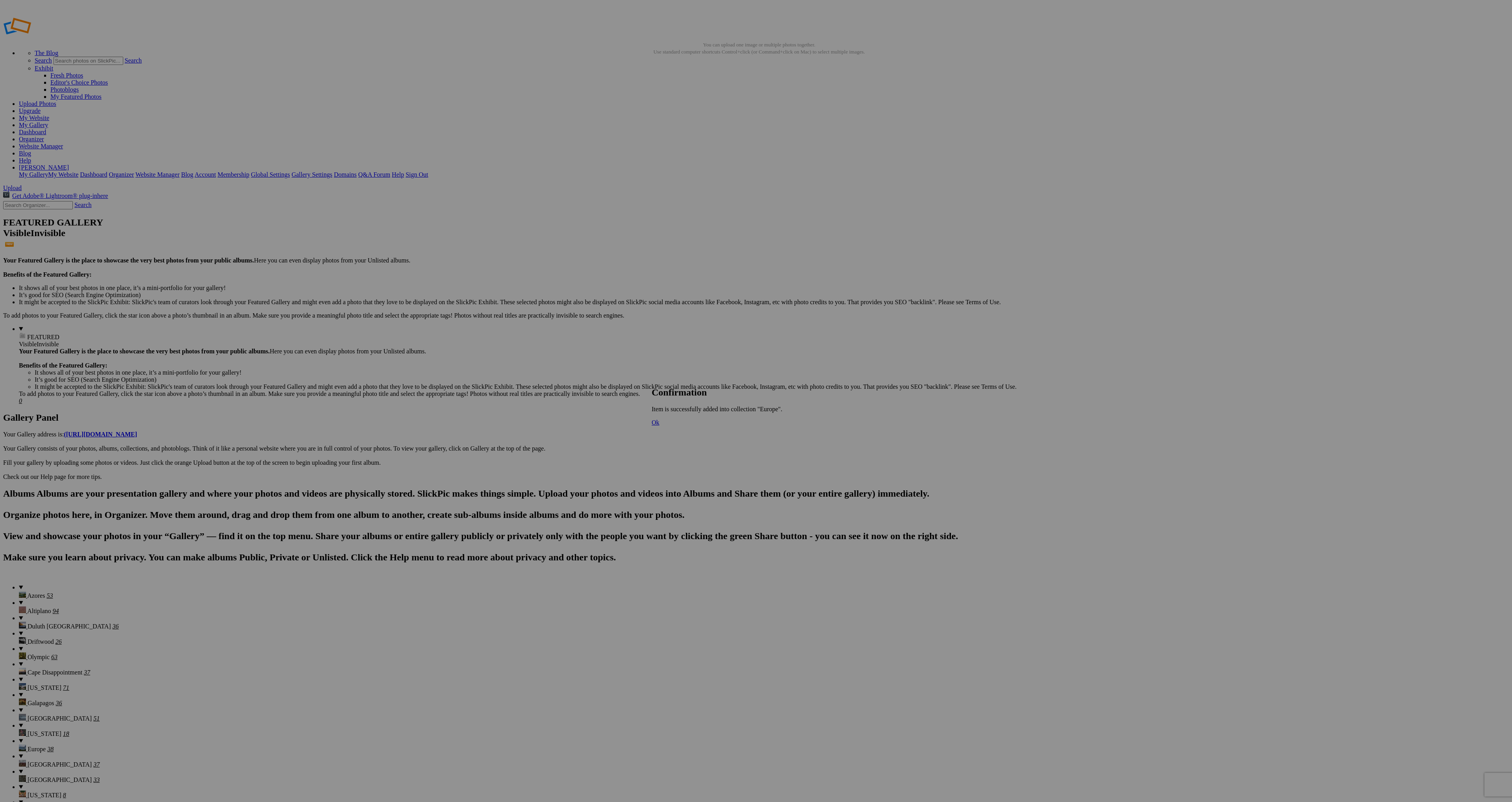
click at [660, 426] on span "Ok" at bounding box center [655, 422] width 8 height 7
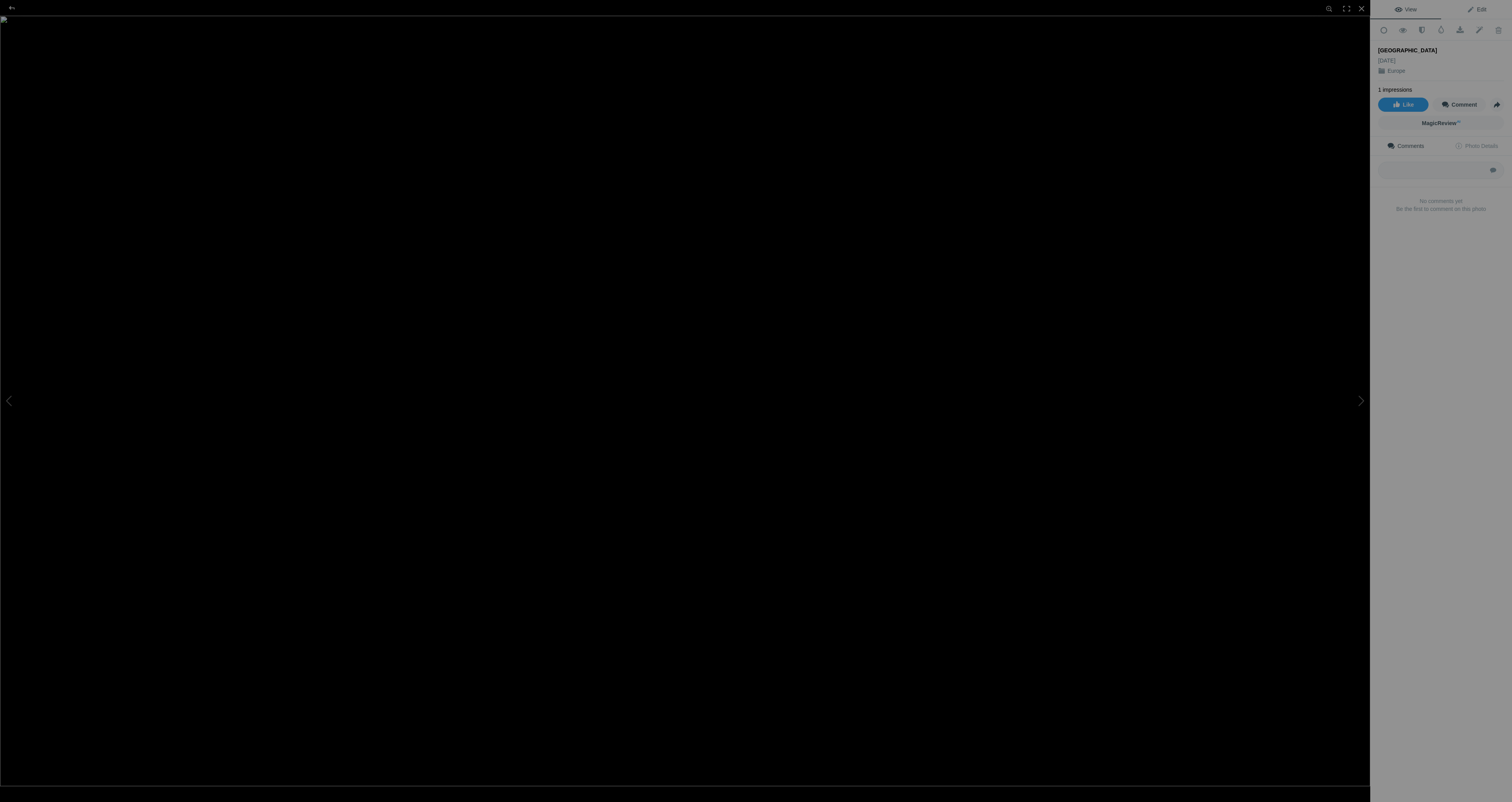
click at [1479, 9] on span "Edit" at bounding box center [1476, 9] width 20 height 7
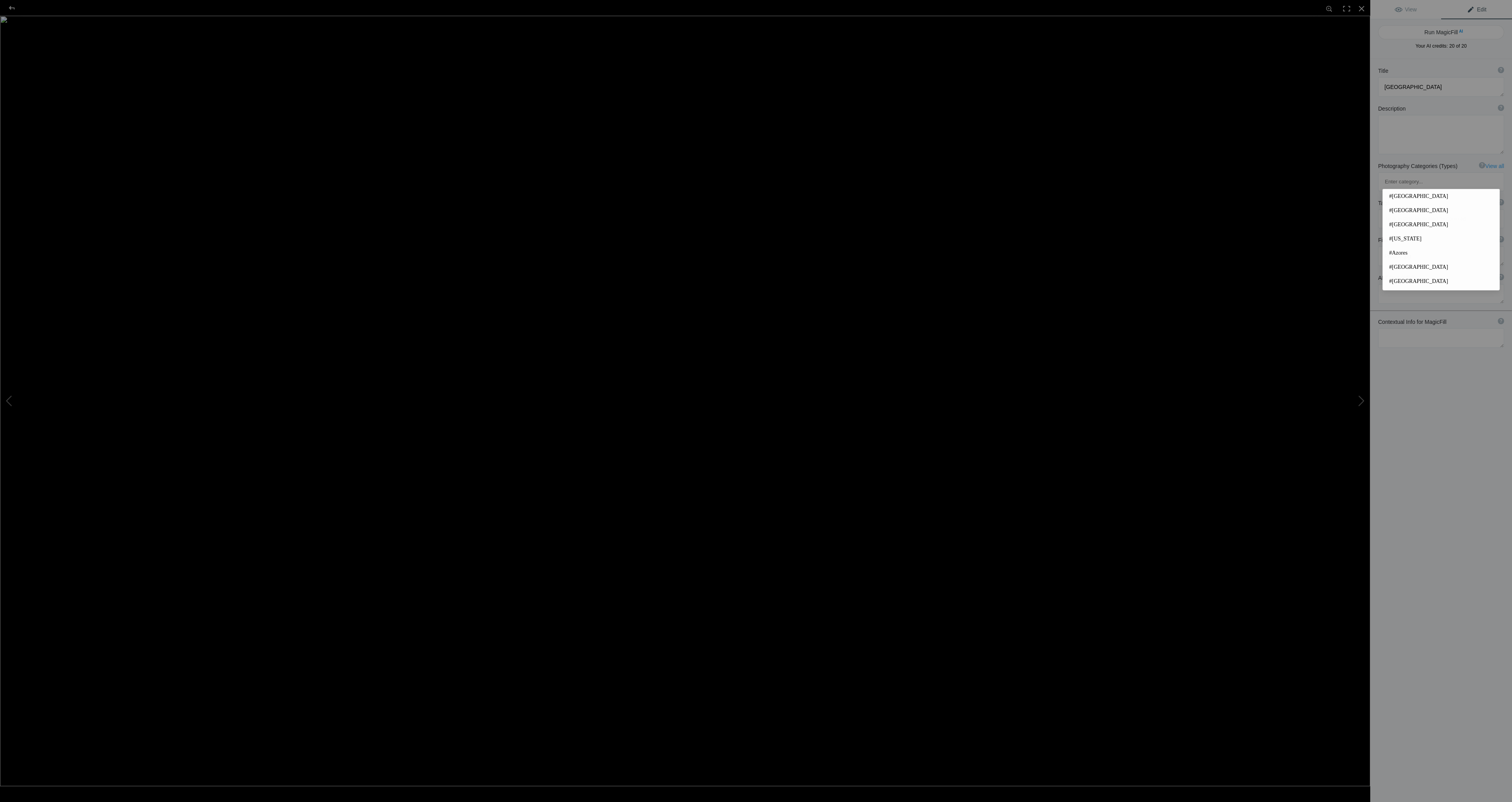
click at [1415, 212] on input at bounding box center [1440, 218] width 117 height 14
type input "#Prague"
type input "#Cz"
click at [1415, 207] on span "#CzechRepublic" at bounding box center [1441, 211] width 104 height 8
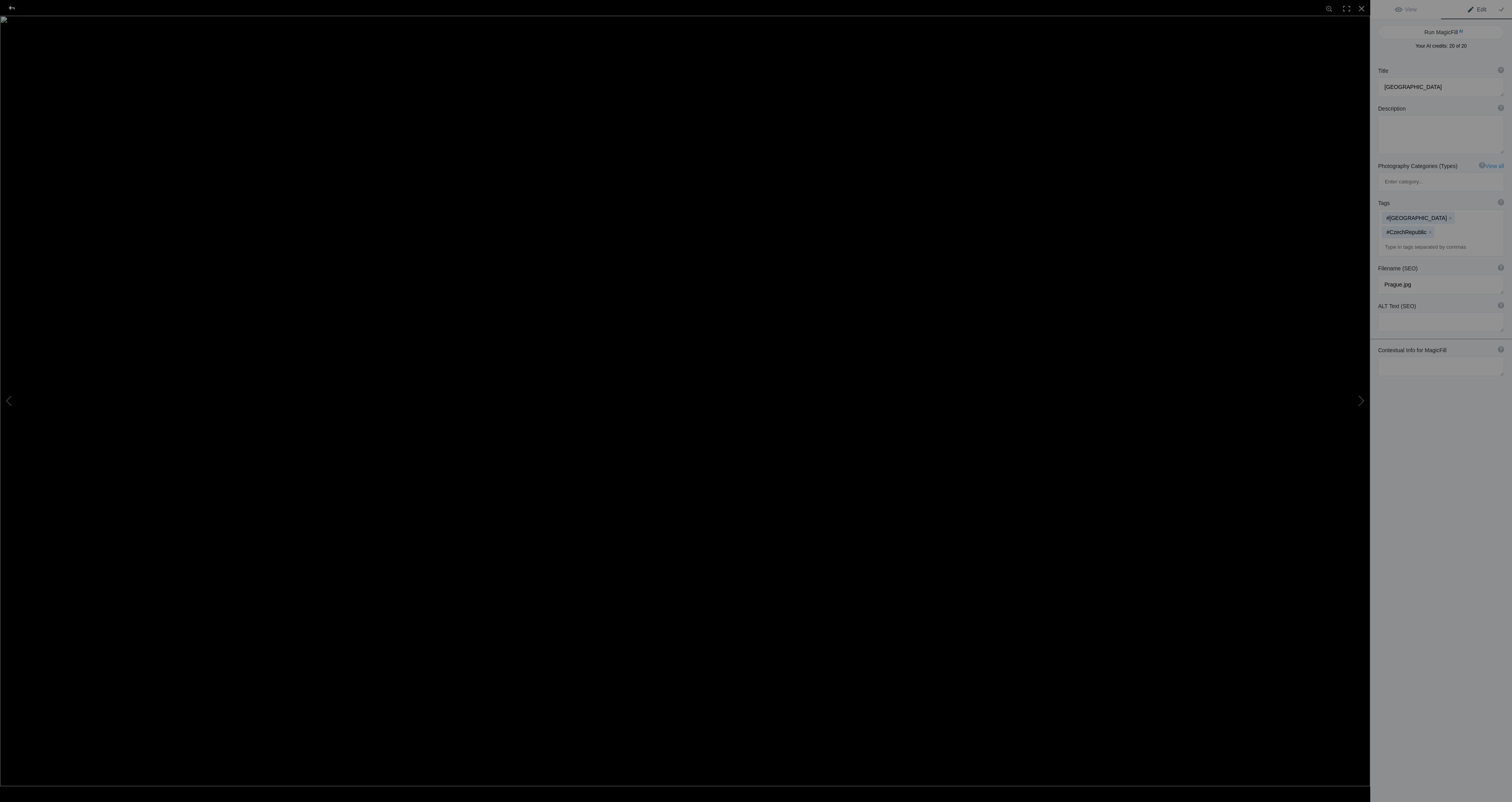
click at [8, 7] on div at bounding box center [12, 8] width 28 height 16
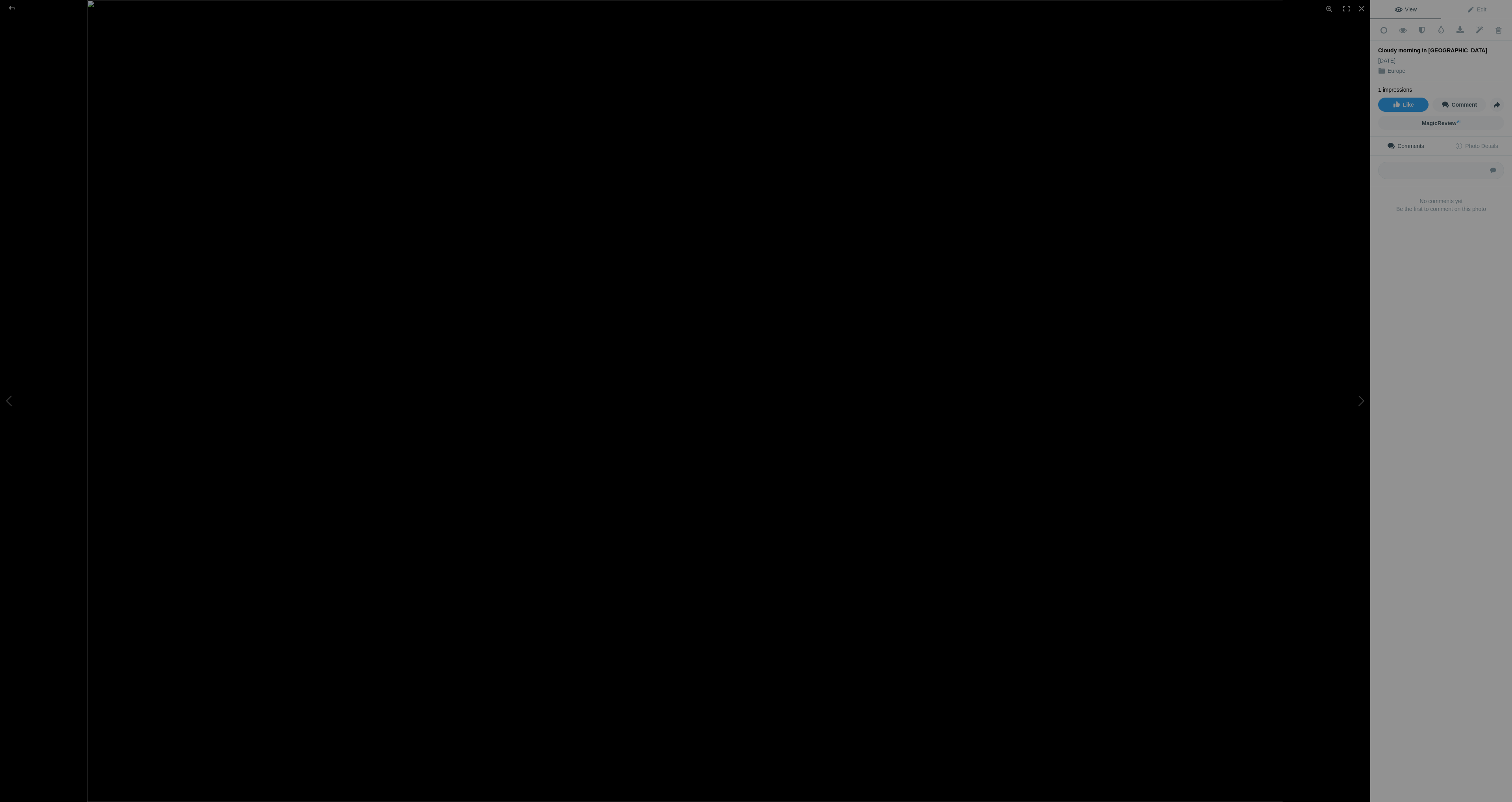
click at [509, 457] on img at bounding box center [684, 401] width 1195 height 802
click at [509, 457] on img at bounding box center [769, 373] width 1776 height 1191
click at [9, 8] on div at bounding box center [12, 8] width 28 height 16
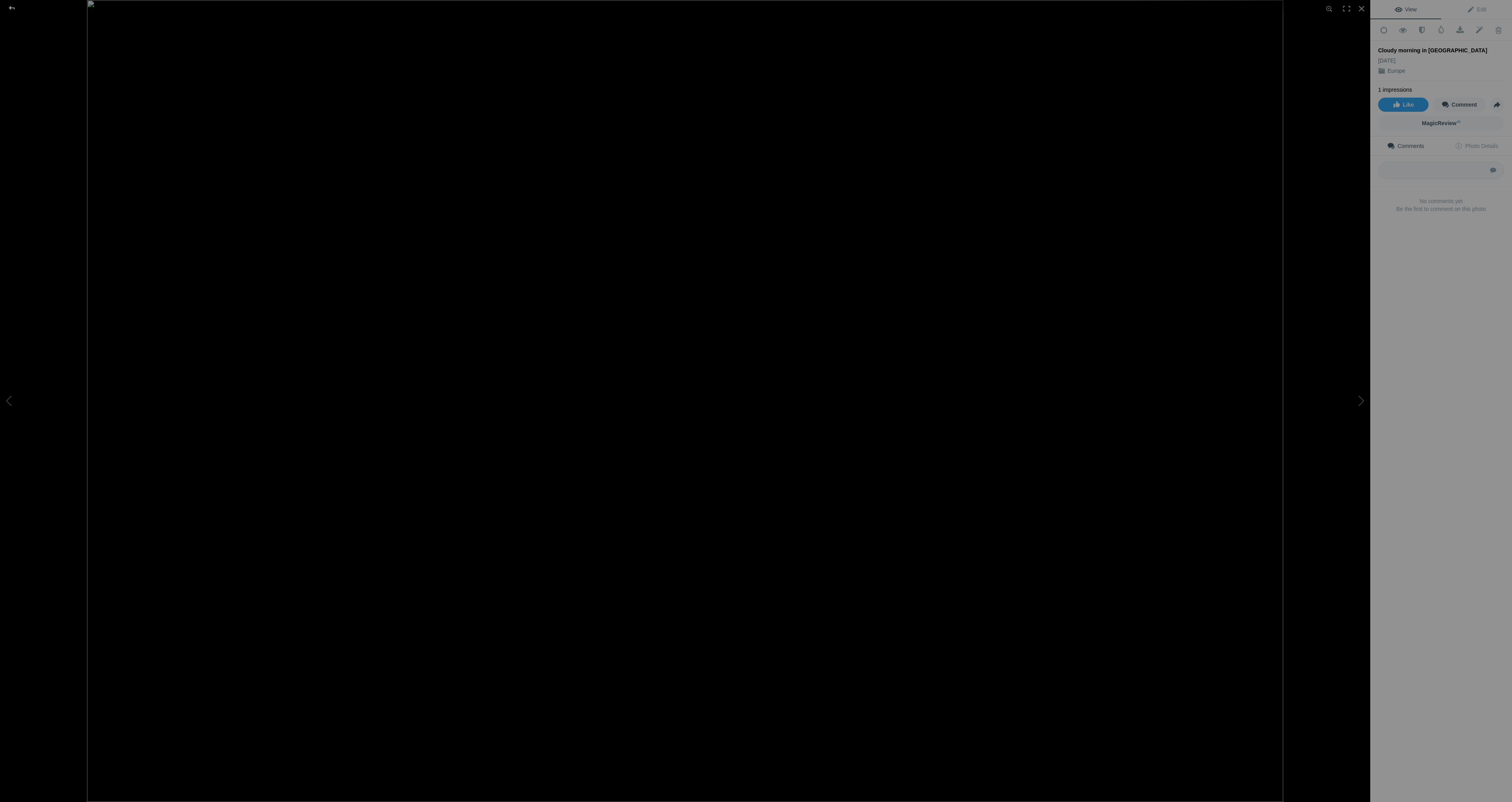
click at [14, 8] on div at bounding box center [12, 8] width 28 height 16
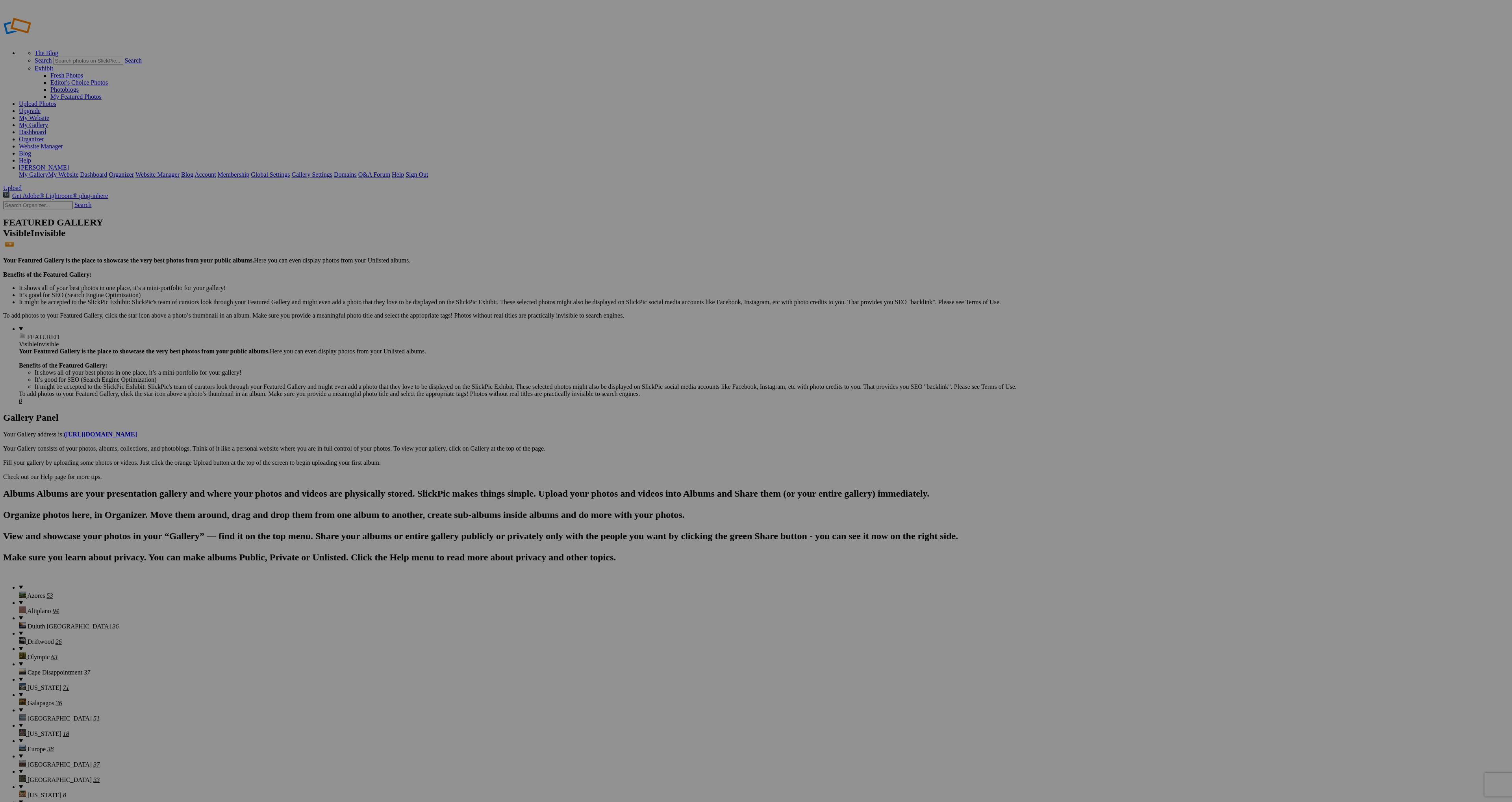
click at [703, 432] on link "Yes" at bounding box center [699, 431] width 9 height 7
click at [54, 738] on details "Europe 38" at bounding box center [764, 745] width 1489 height 15
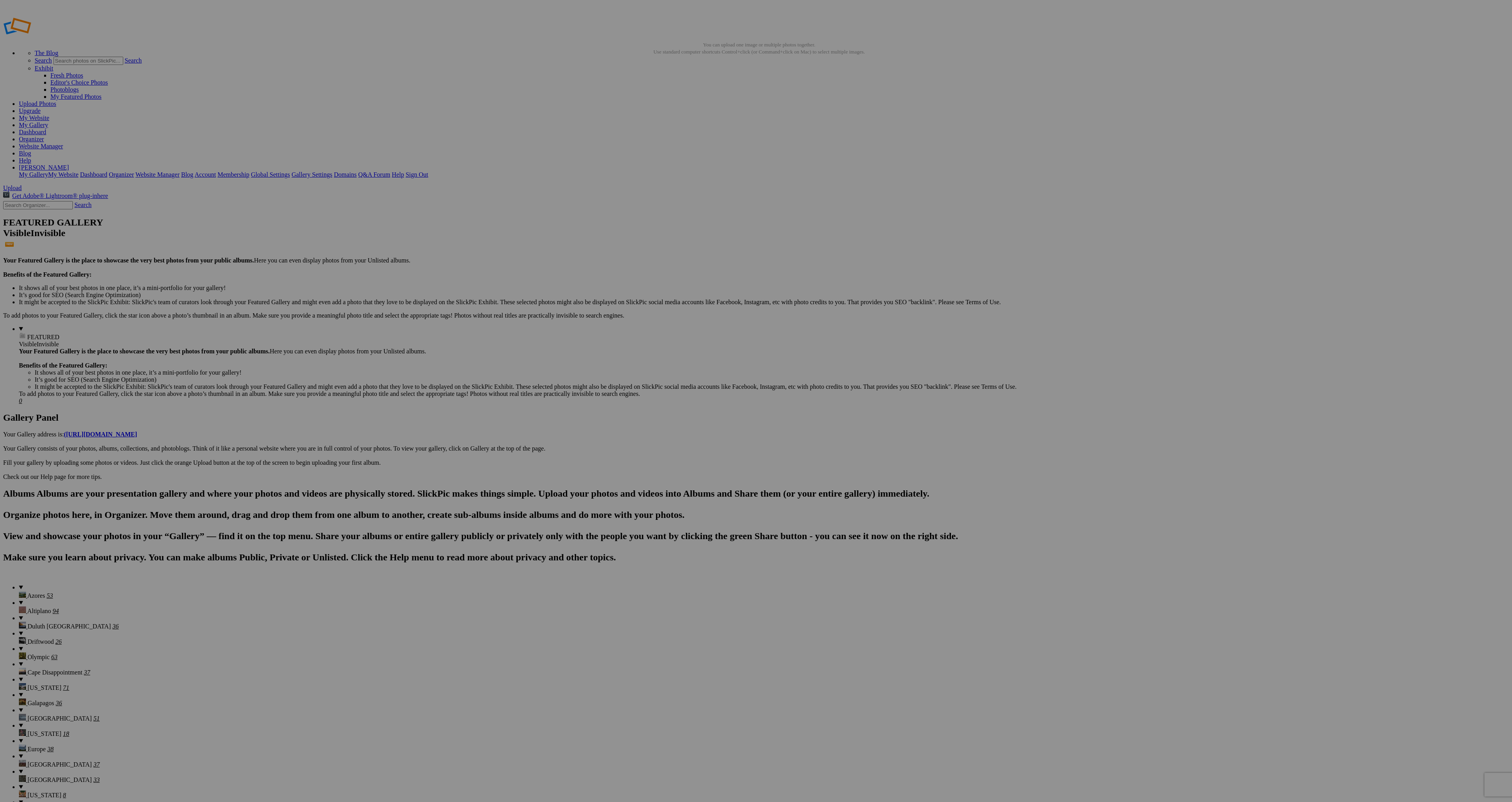
click at [703, 430] on link "Yes" at bounding box center [699, 431] width 9 height 7
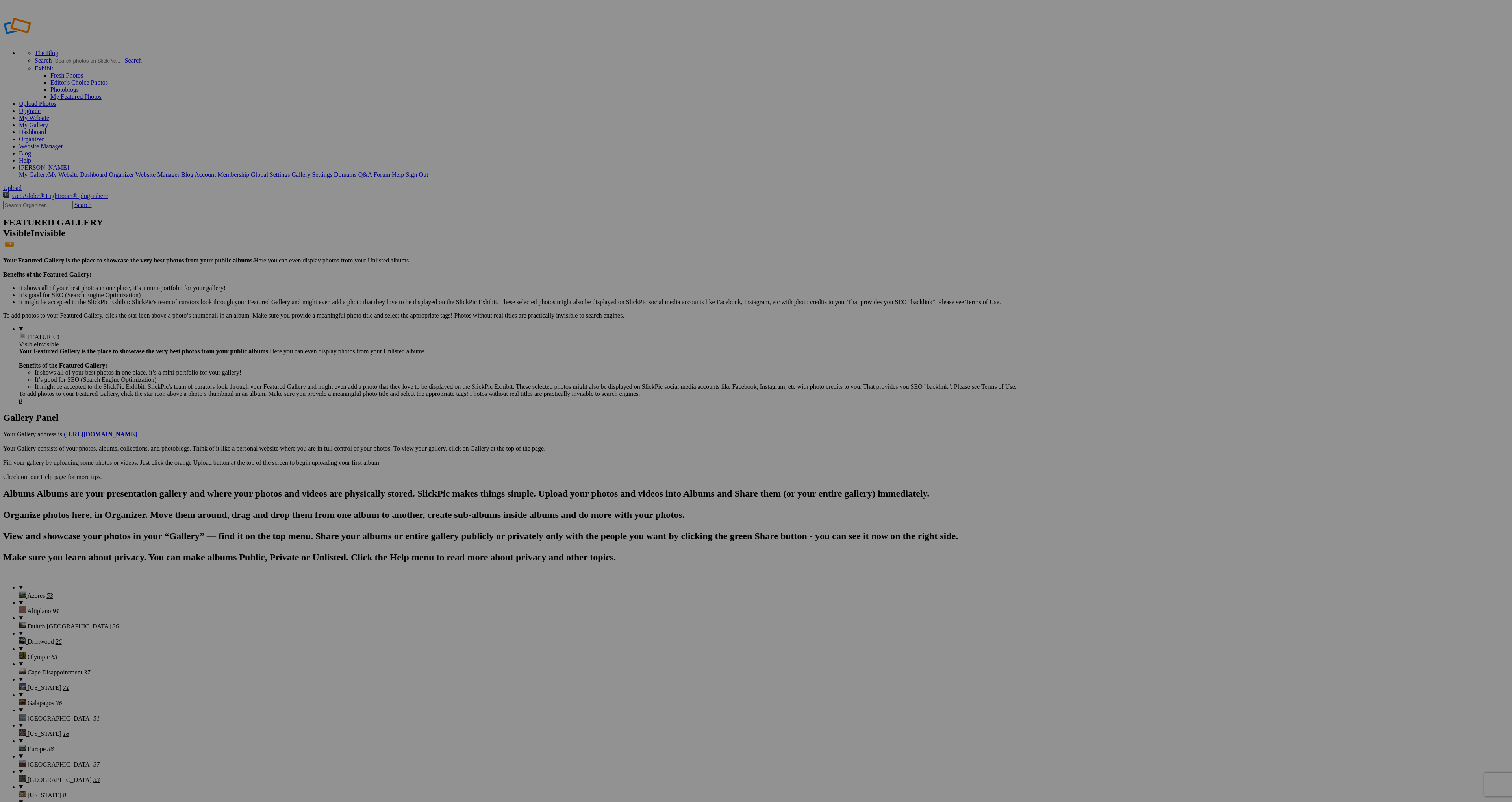
click at [33, 738] on details "Europe 38" at bounding box center [764, 745] width 1489 height 15
click at [703, 450] on span "Yes" at bounding box center [699, 452] width 9 height 7
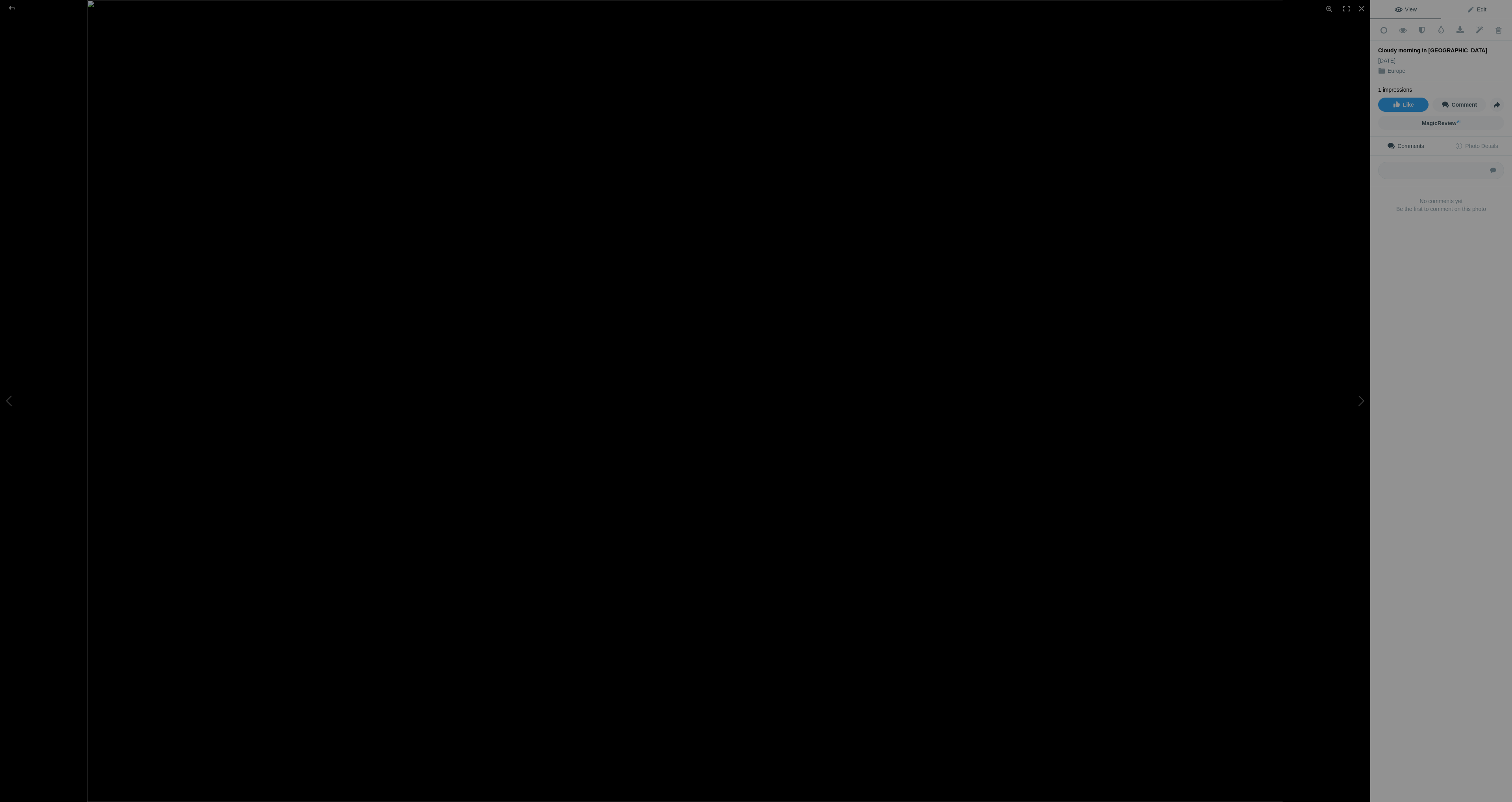
click at [1481, 9] on span "Edit" at bounding box center [1476, 9] width 20 height 7
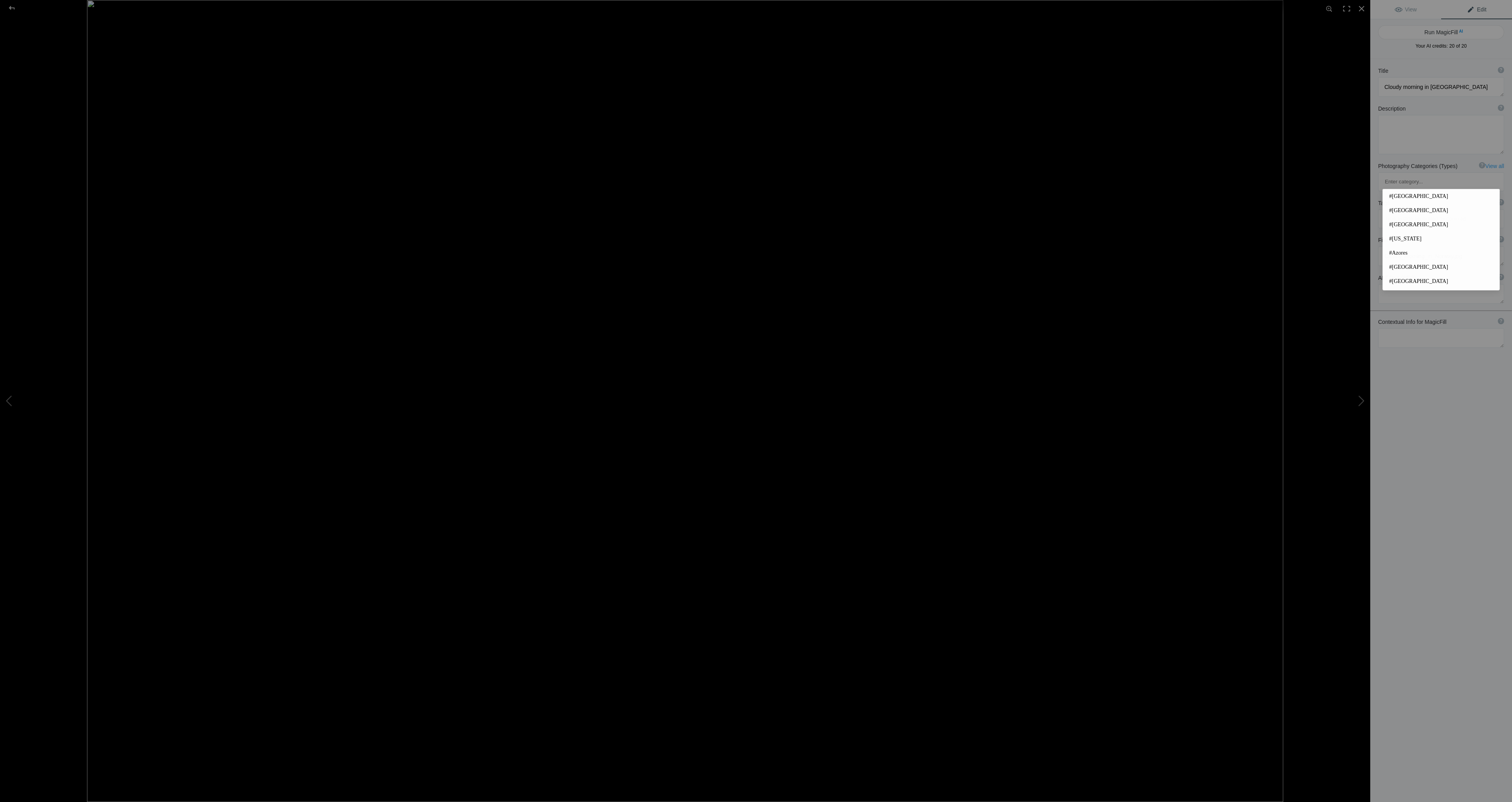
click at [1419, 212] on input at bounding box center [1440, 218] width 117 height 14
type input "#[GEOGRAPHIC_DATA]"
type input "#Travel"
click at [9, 8] on div at bounding box center [12, 8] width 28 height 16
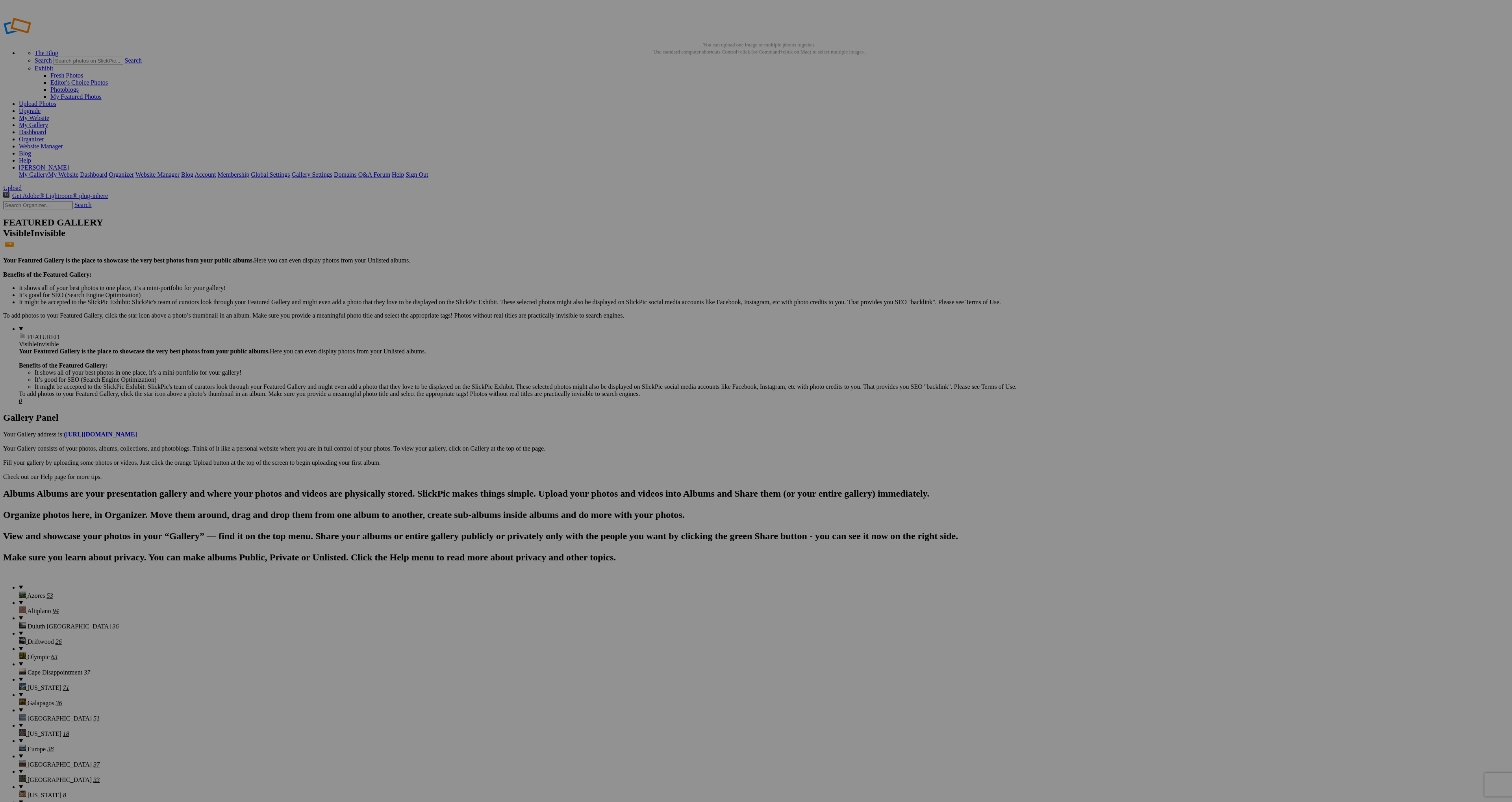
click at [651, 431] on span at bounding box center [651, 434] width 0 height 7
click at [700, 428] on link "Home" at bounding box center [693, 424] width 15 height 7
click at [679, 451] on link "Add" at bounding box center [675, 453] width 11 height 7
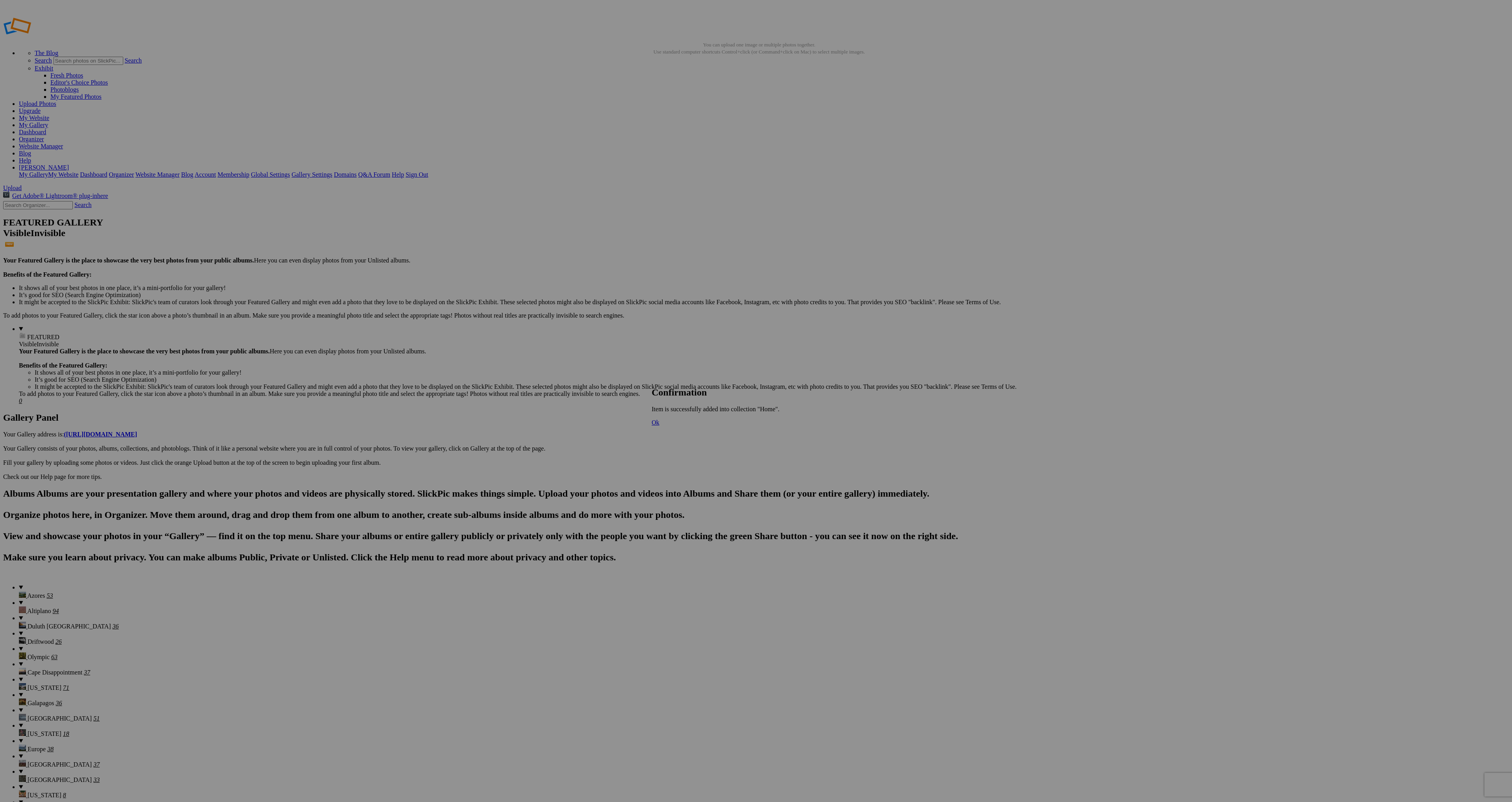
click at [660, 426] on span "Ok" at bounding box center [655, 422] width 8 height 7
click at [651, 431] on span at bounding box center [651, 434] width 0 height 7
click at [696, 449] on link "Europe" at bounding box center [694, 445] width 18 height 7
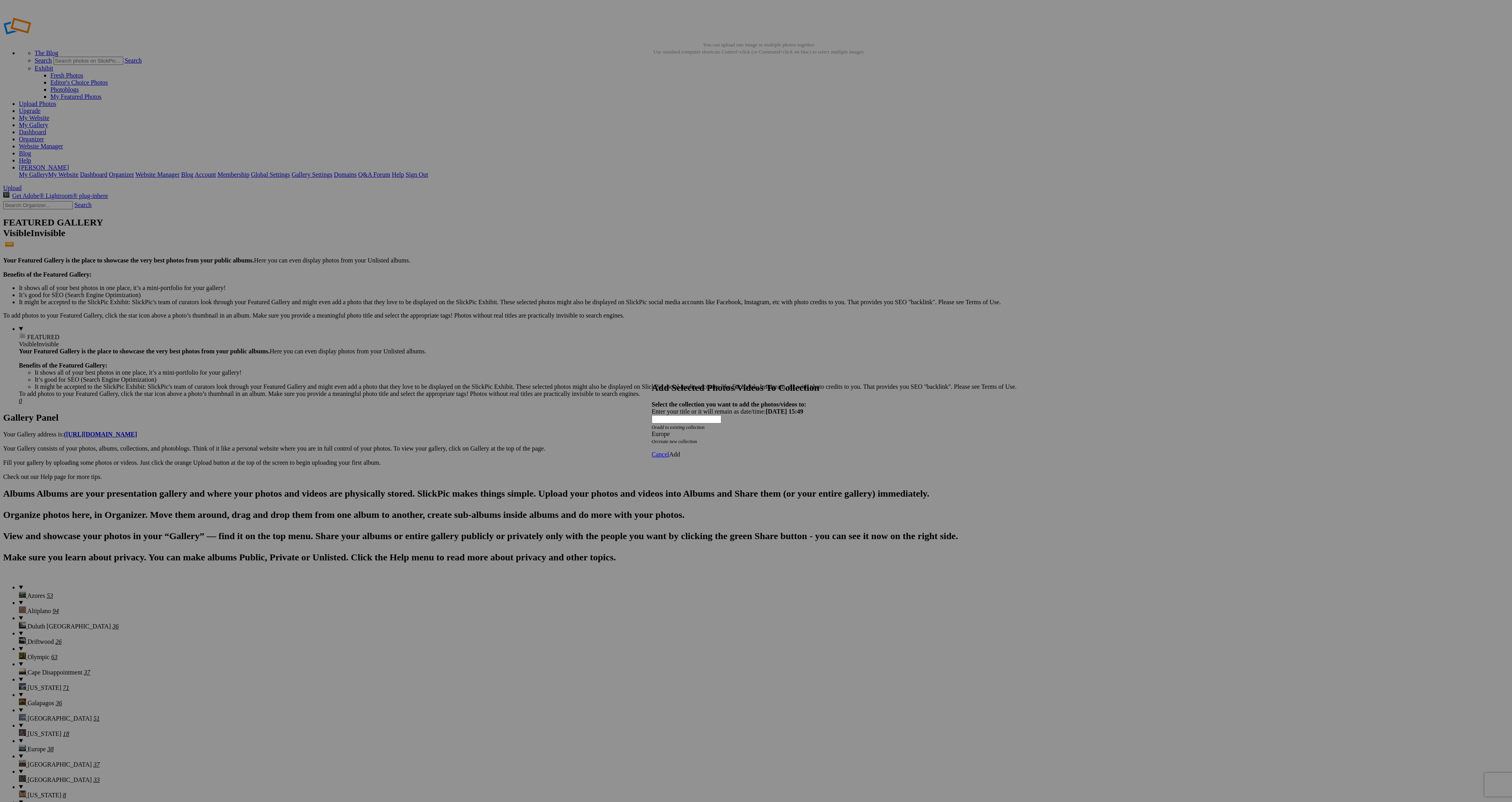
click at [679, 451] on link "Add" at bounding box center [675, 453] width 11 height 7
click at [660, 426] on link "Ok" at bounding box center [655, 422] width 8 height 7
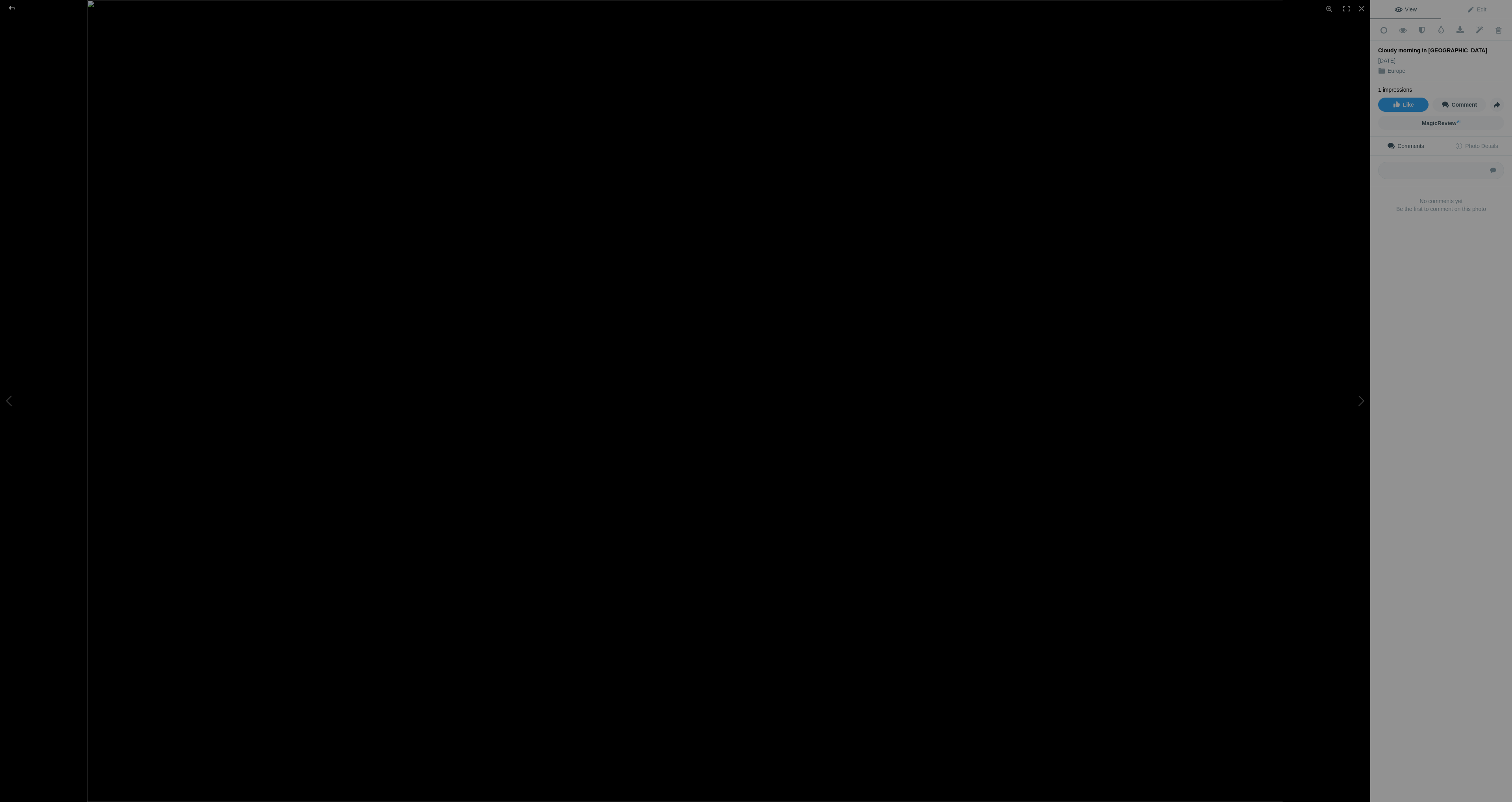
click at [9, 8] on div at bounding box center [12, 8] width 28 height 16
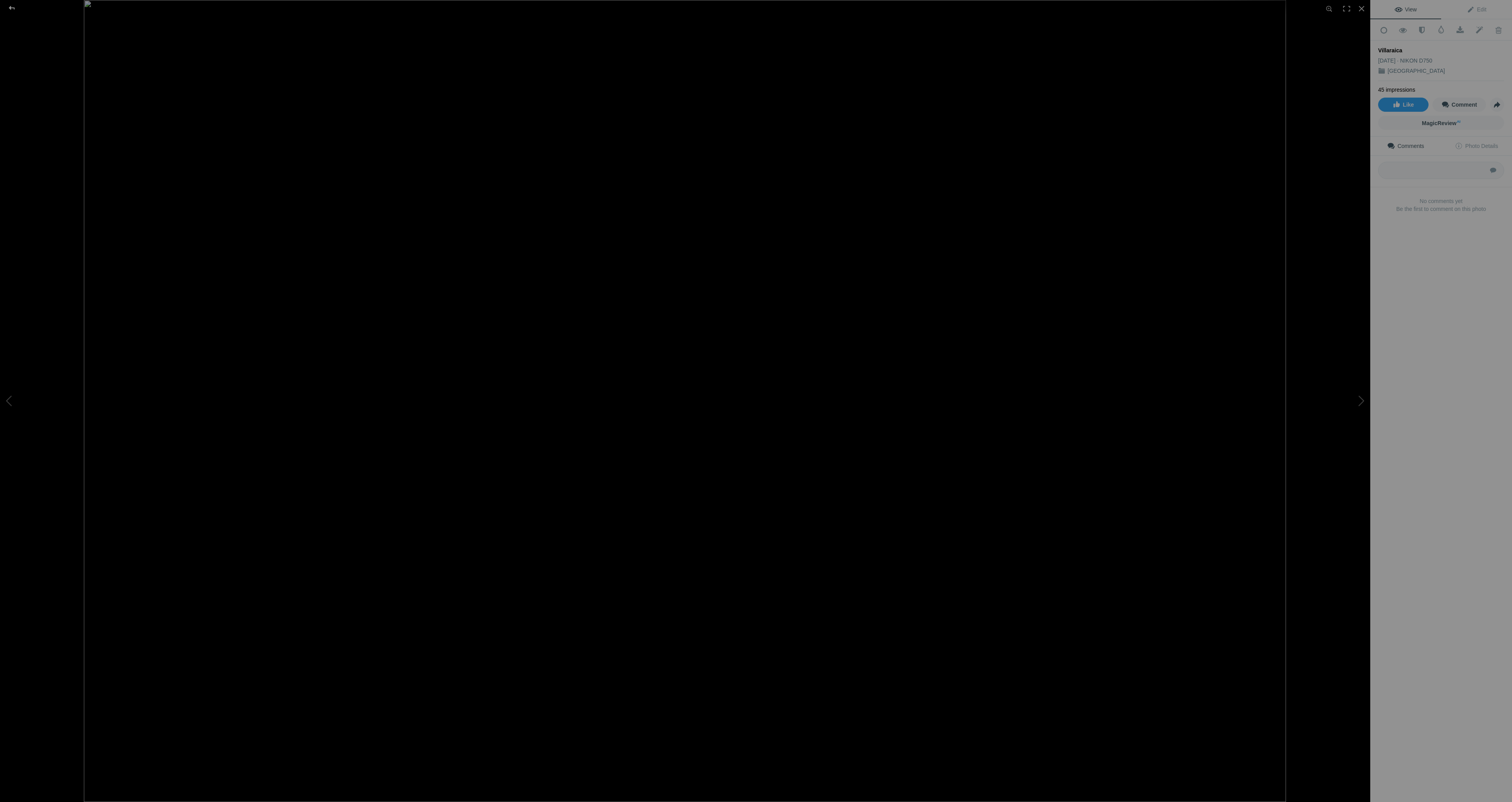
click at [13, 8] on div at bounding box center [12, 8] width 28 height 16
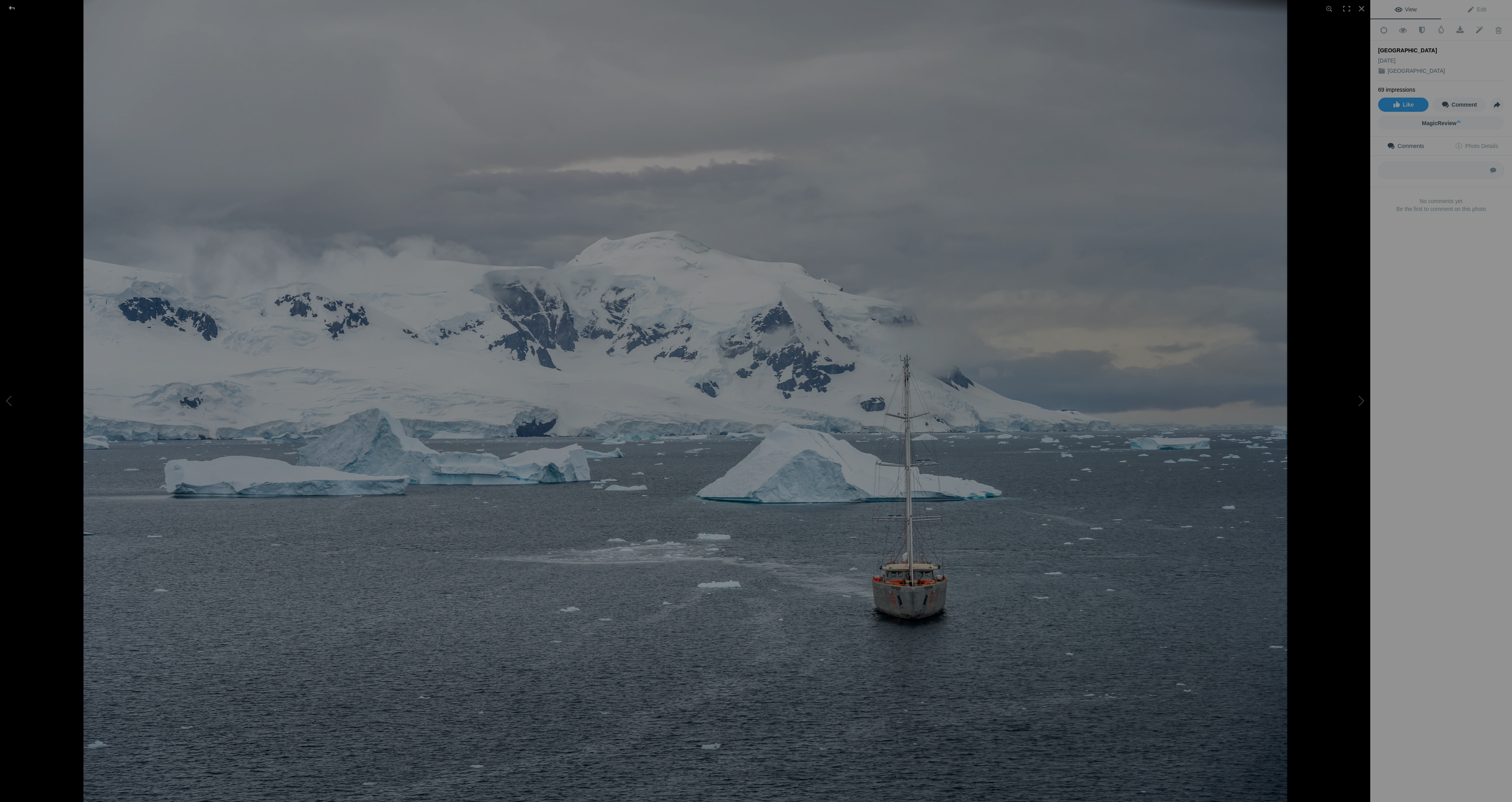
click at [8, 5] on div at bounding box center [12, 8] width 28 height 16
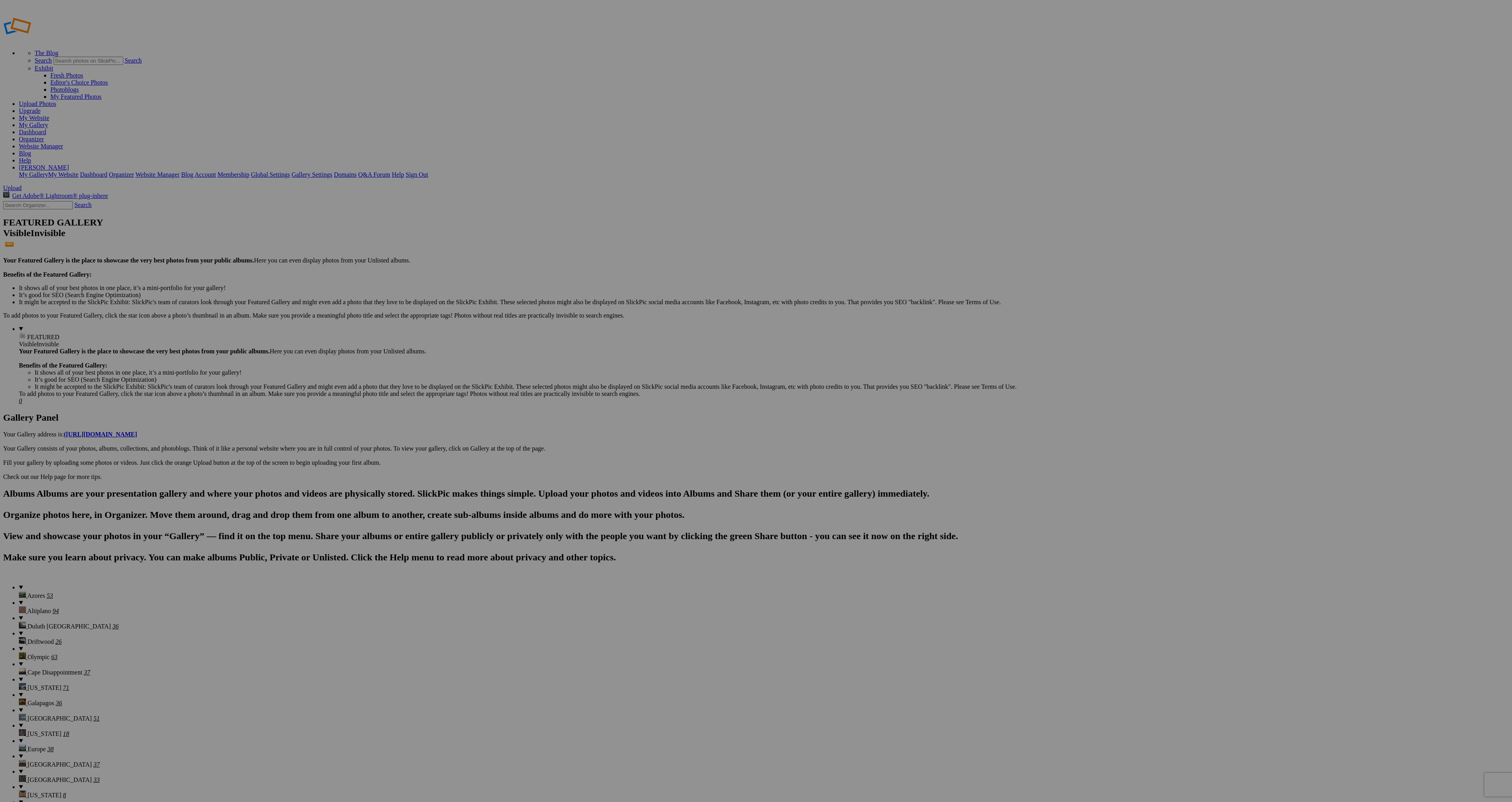
click at [35, 738] on details "Europe 38" at bounding box center [764, 745] width 1489 height 15
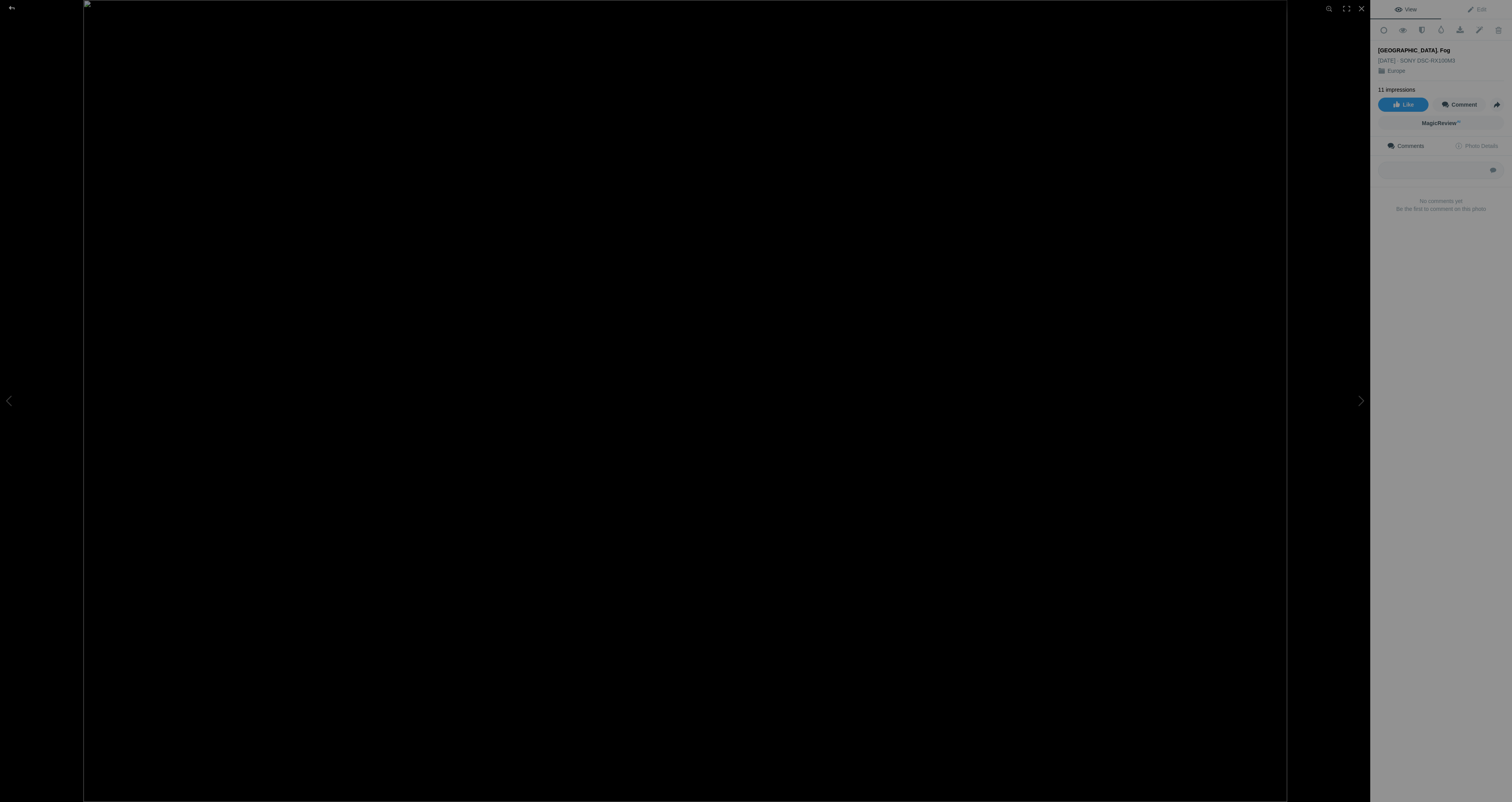
click at [14, 7] on div at bounding box center [12, 8] width 28 height 16
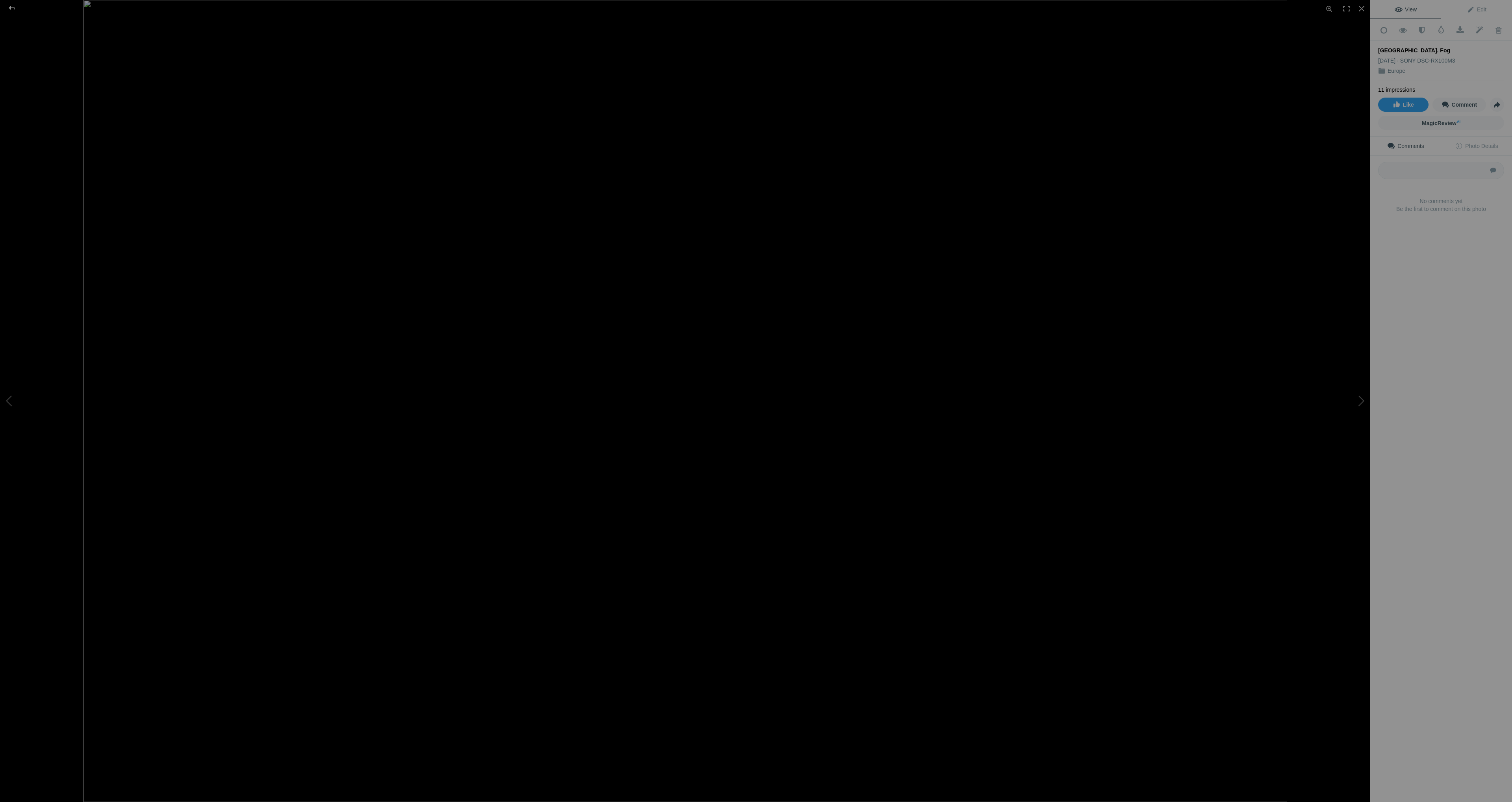
click at [13, 5] on div at bounding box center [12, 8] width 28 height 16
